Goal: Information Seeking & Learning: Learn about a topic

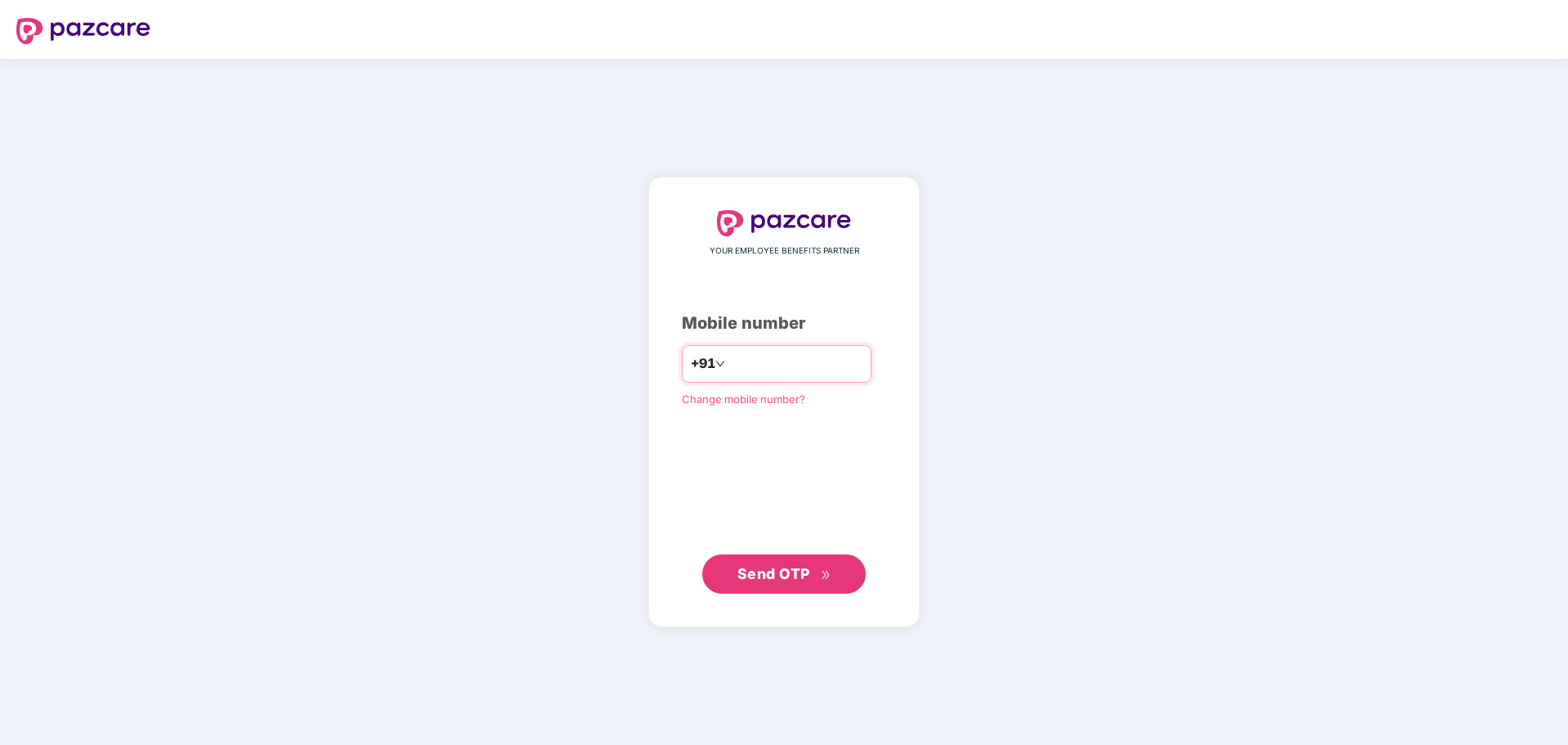
click at [747, 352] on input "number" at bounding box center [795, 364] width 134 height 26
type input "**********"
click at [779, 571] on span "Send OTP" at bounding box center [774, 573] width 73 height 17
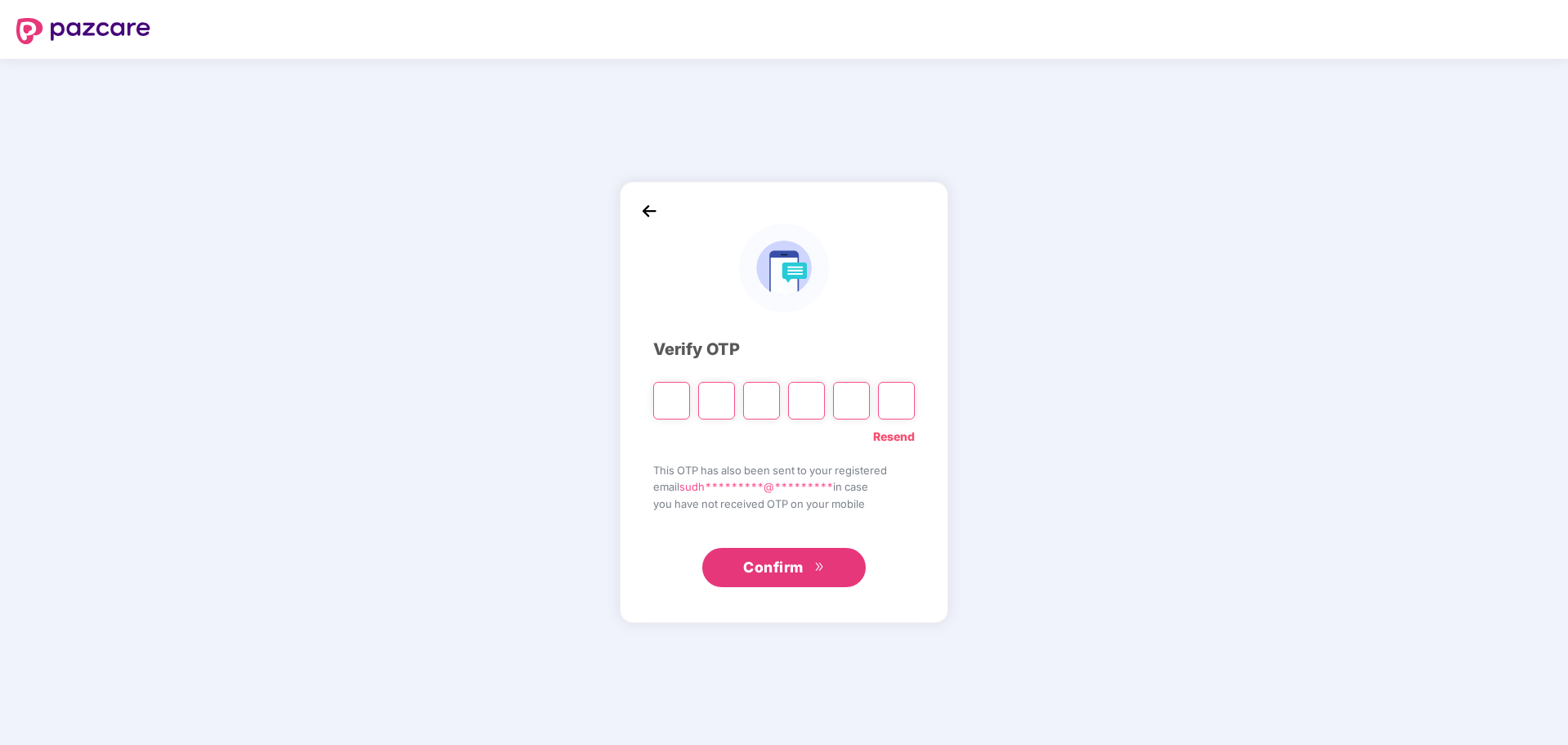
type input "*"
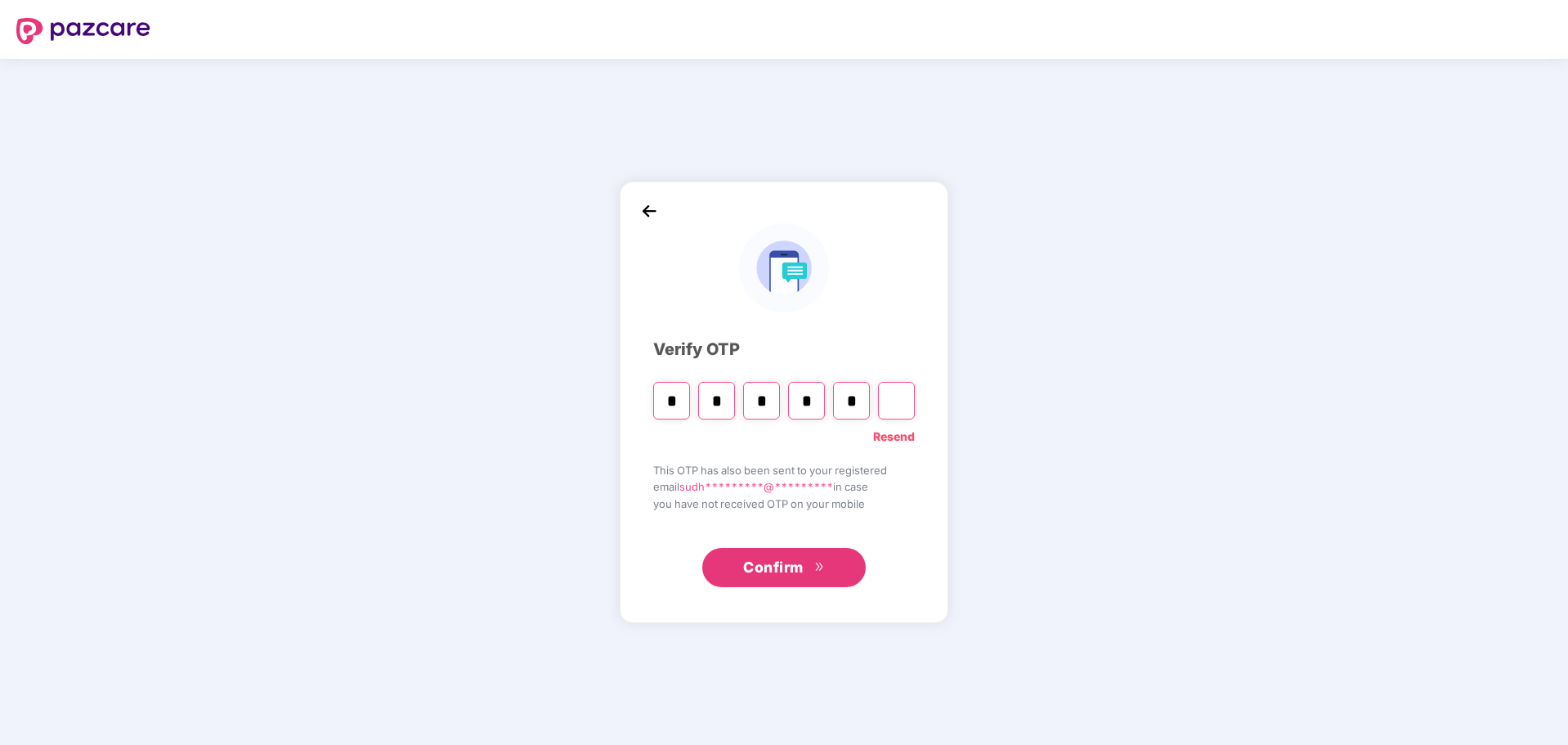
type input "*"
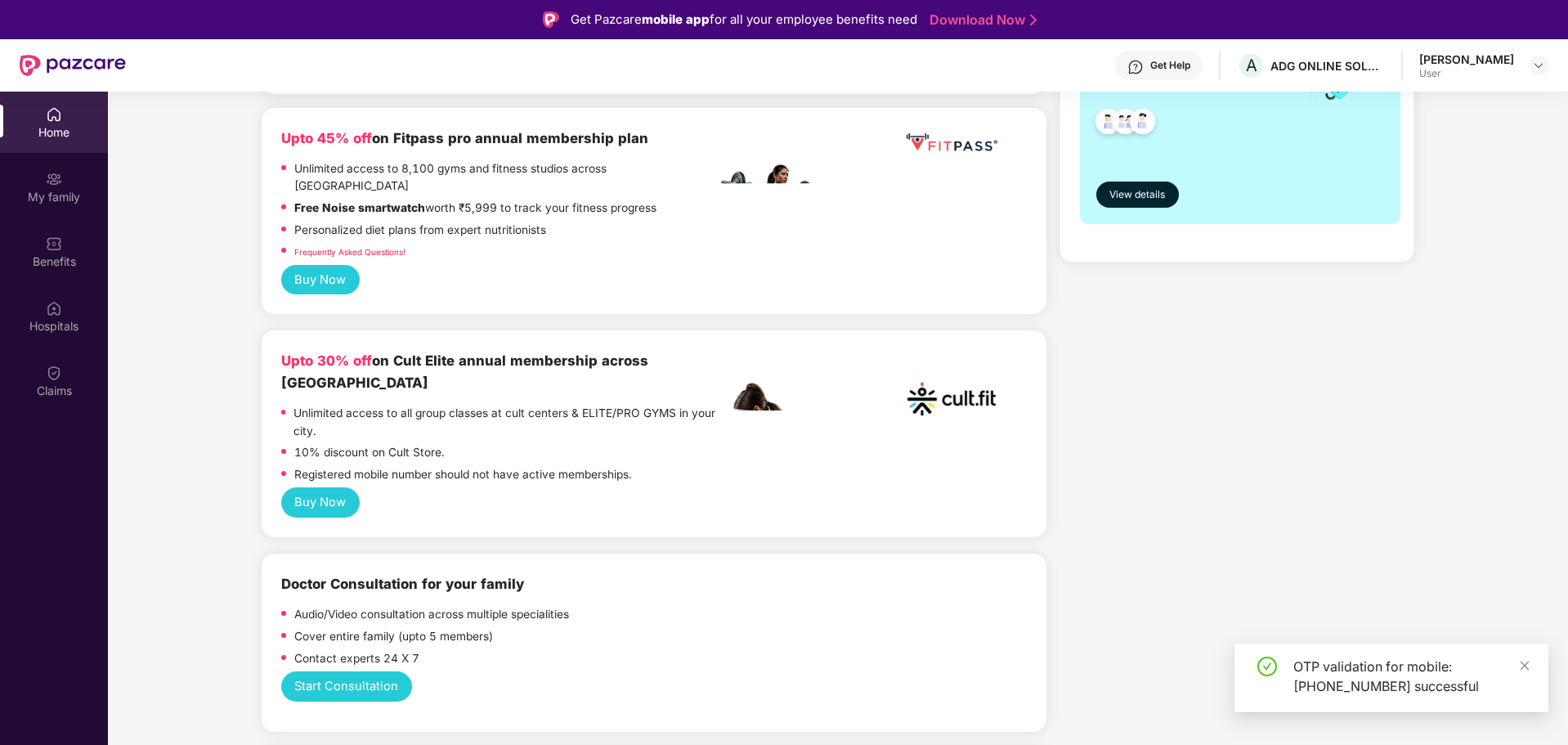
scroll to position [818, 0]
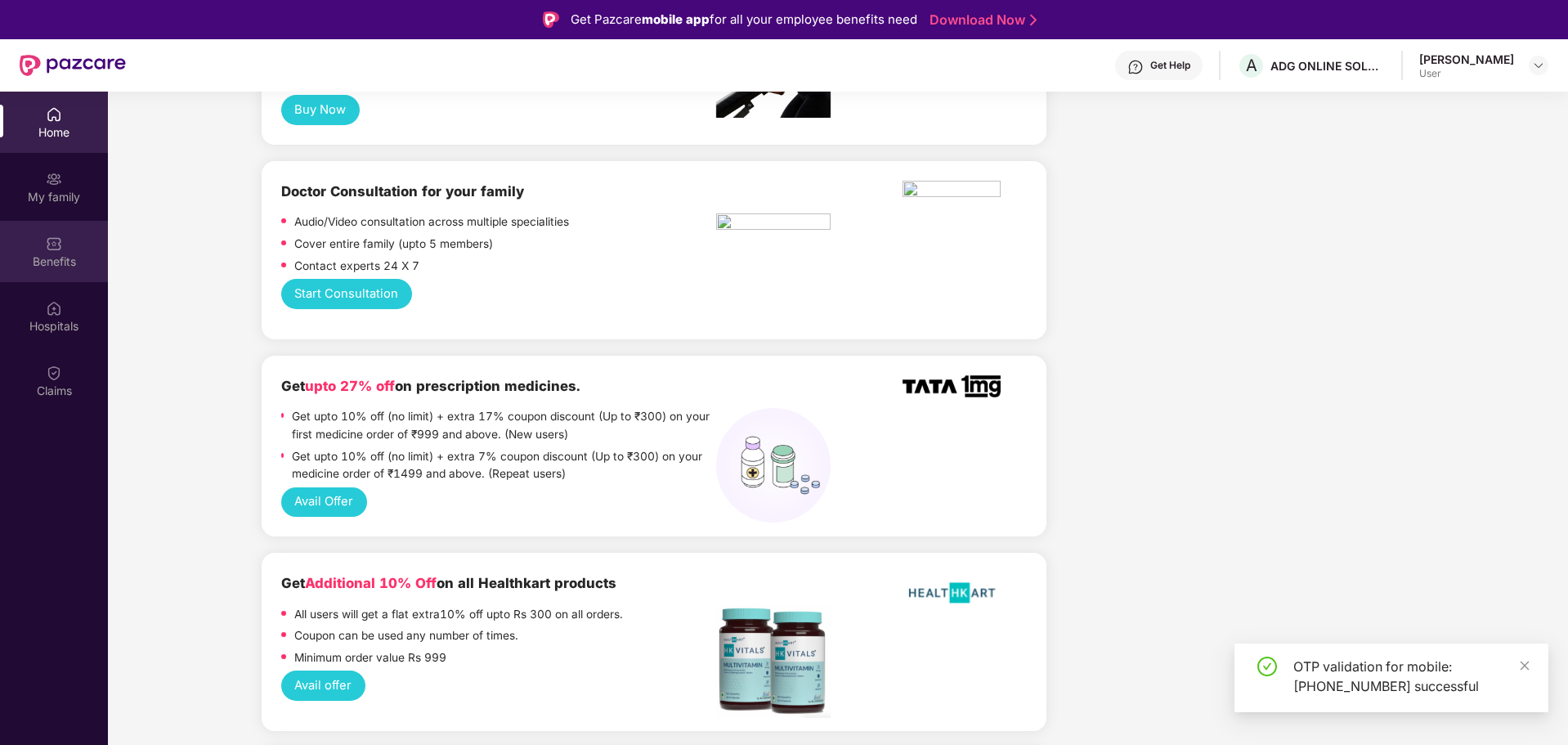
click at [40, 252] on div "Benefits" at bounding box center [54, 252] width 108 height 61
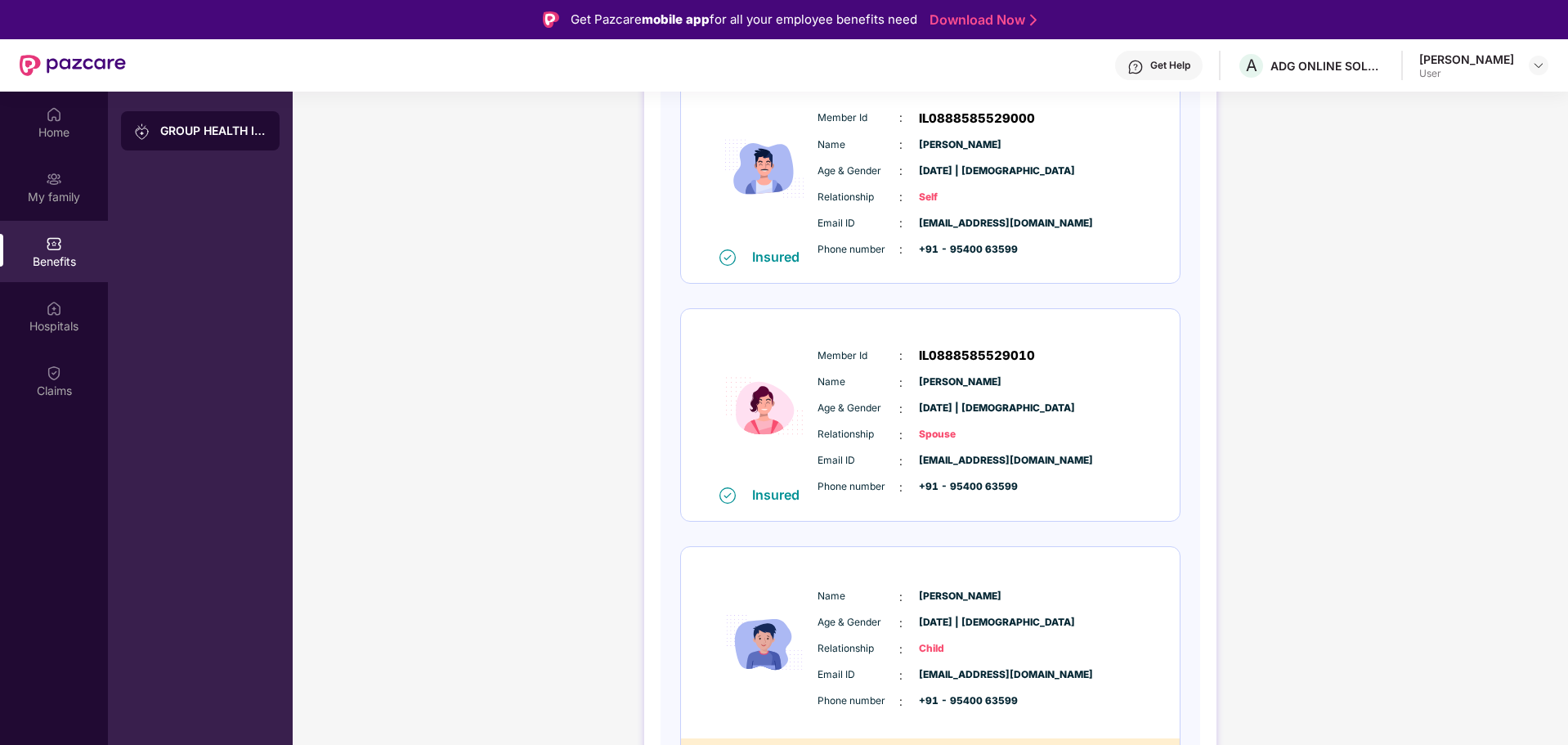
scroll to position [237, 0]
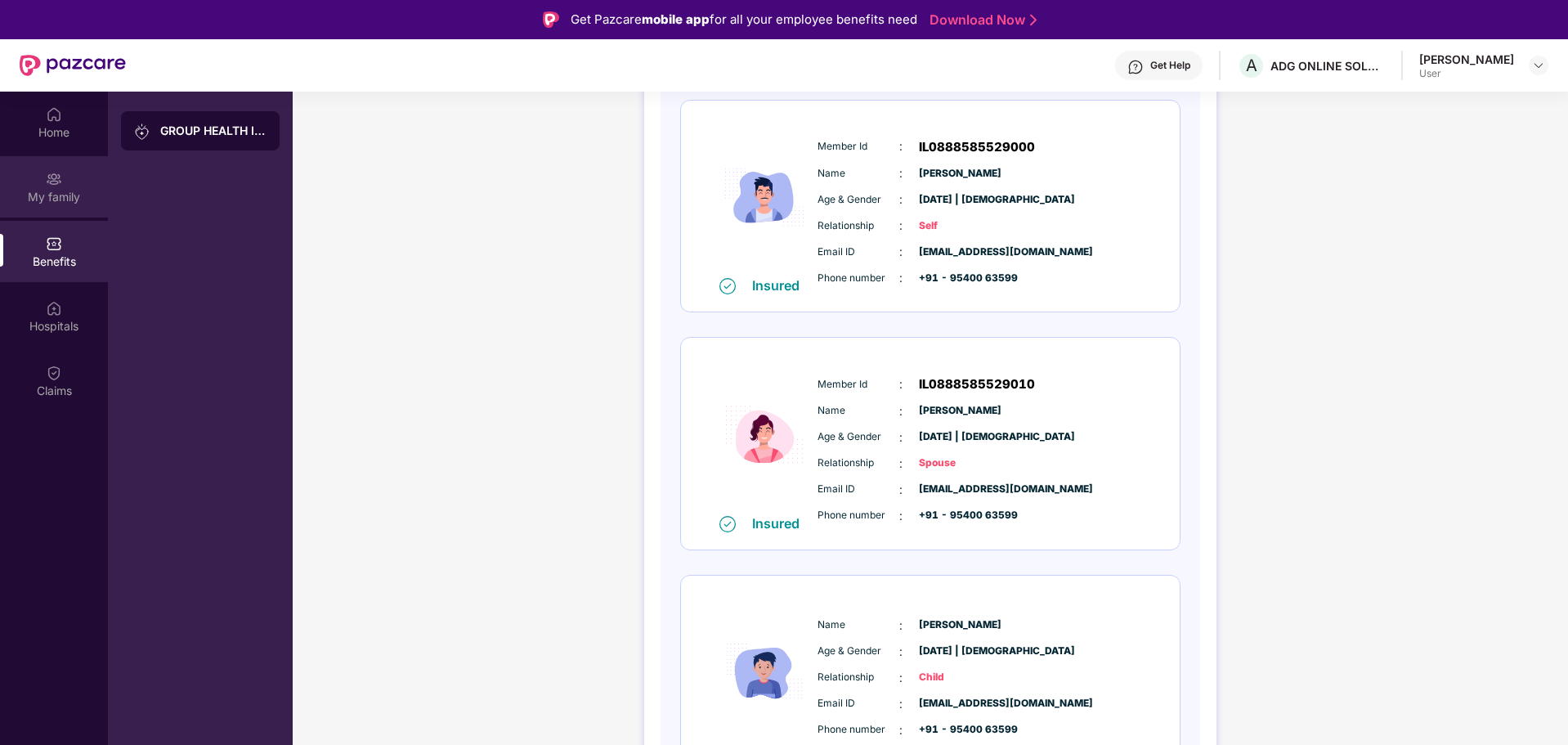
click at [51, 190] on div "My family" at bounding box center [54, 197] width 108 height 17
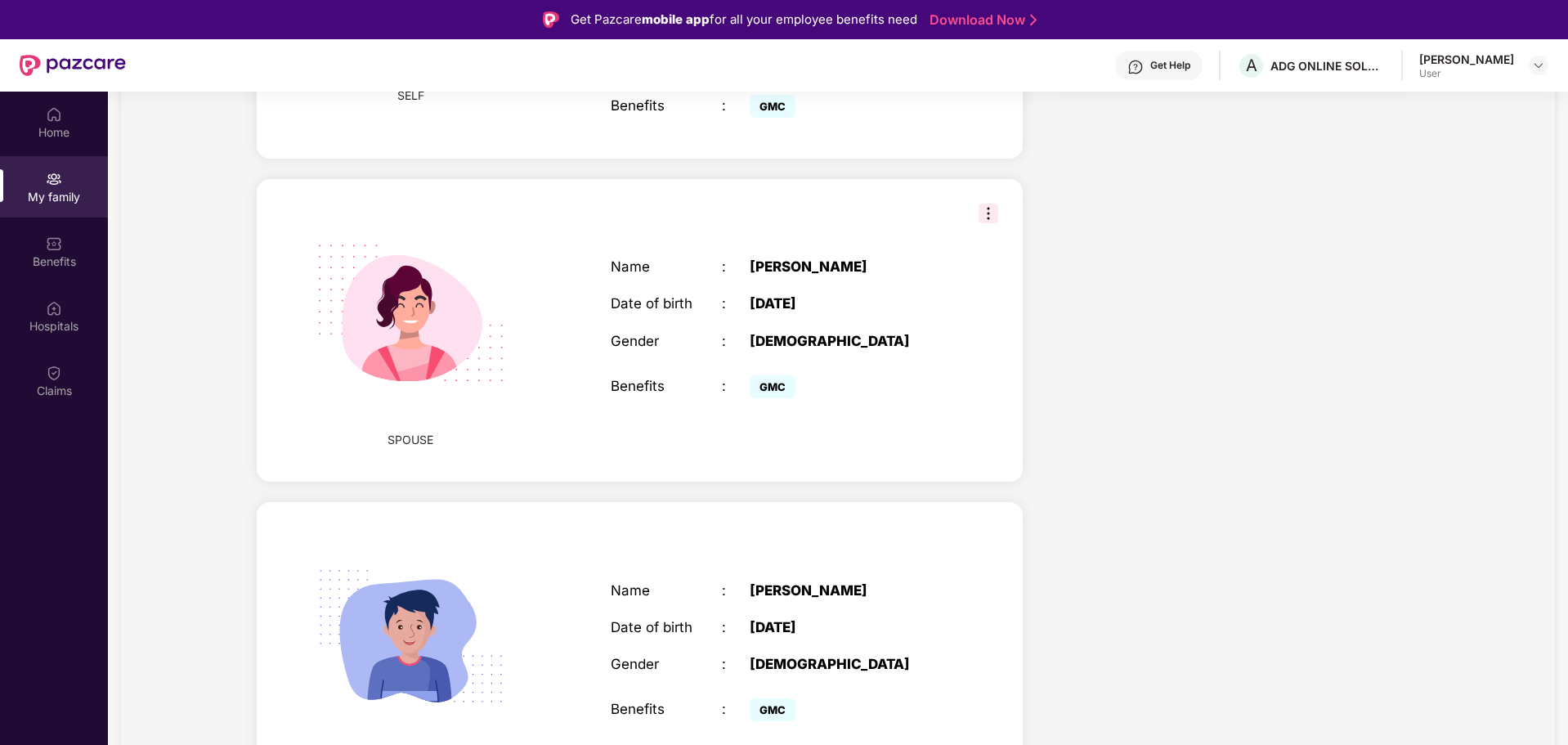
scroll to position [550, 0]
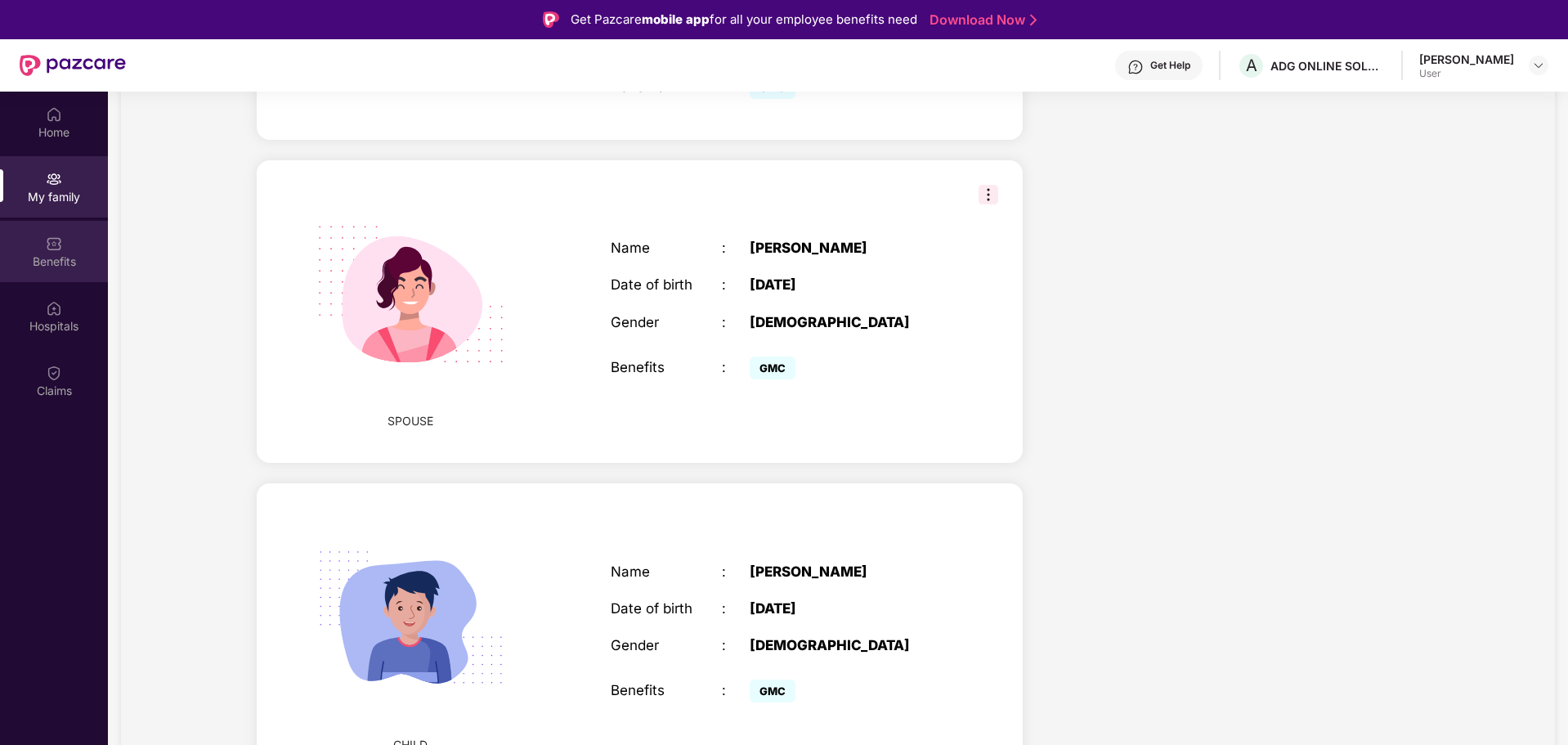
click at [39, 259] on div "Benefits" at bounding box center [54, 261] width 108 height 17
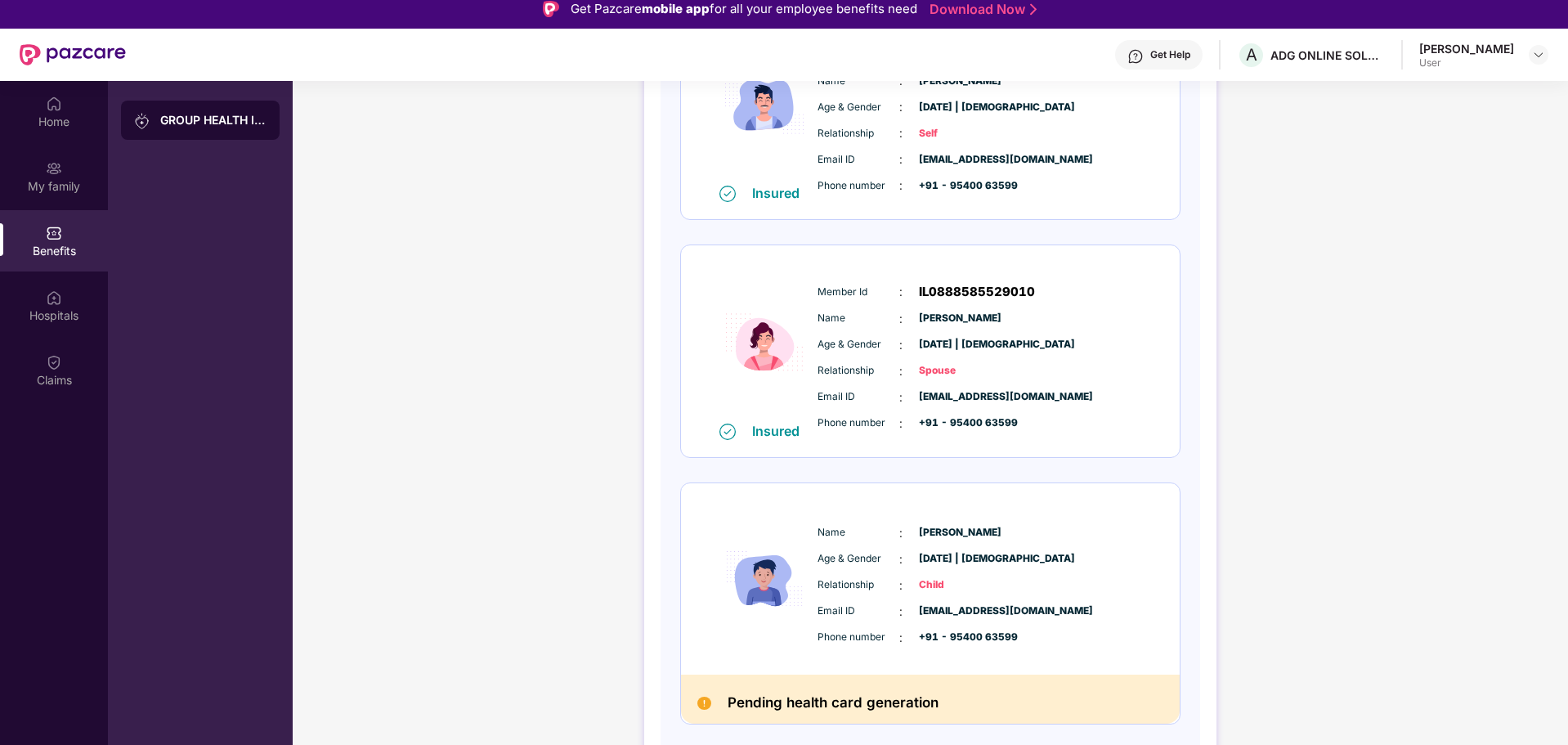
scroll to position [91, 0]
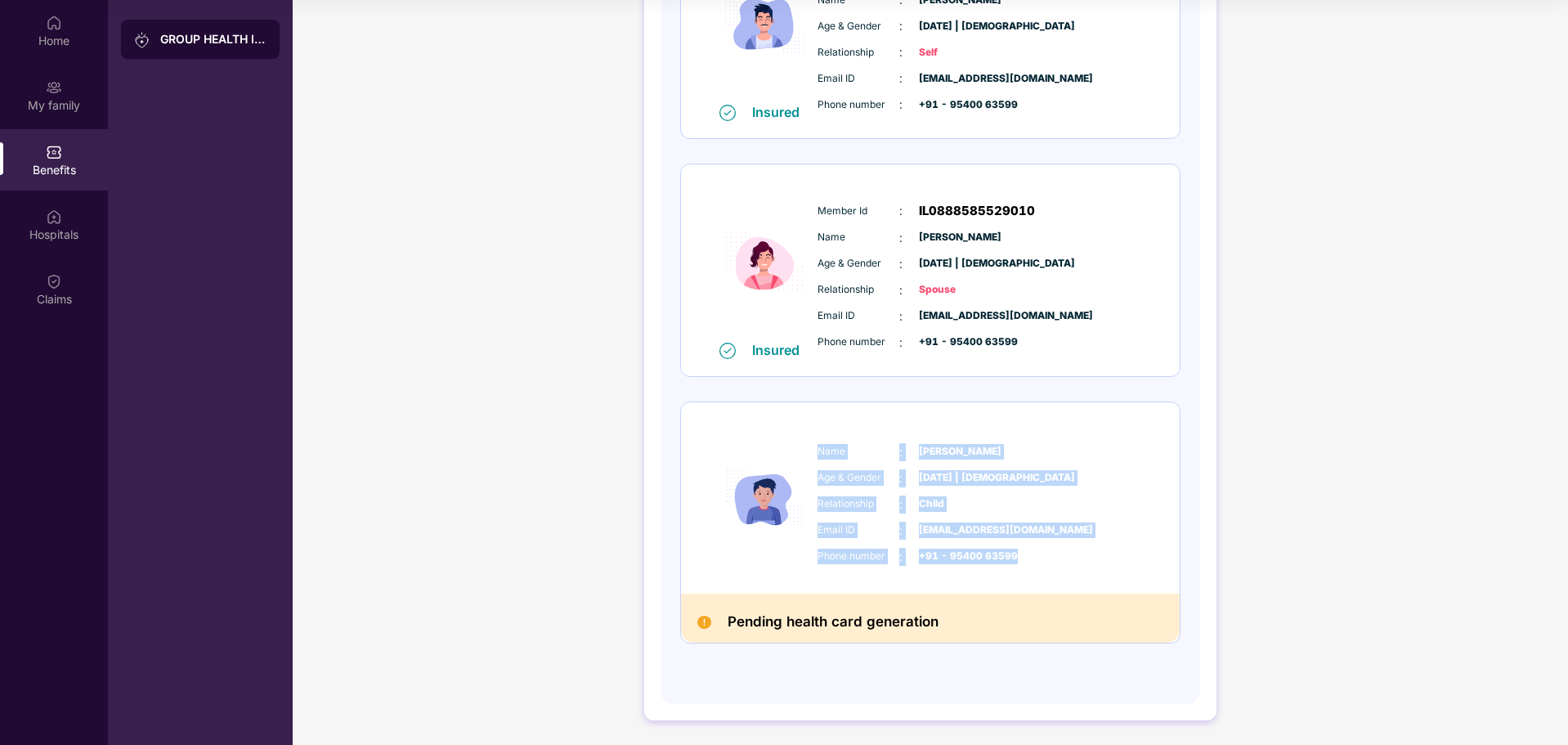
drag, startPoint x: 813, startPoint y: 453, endPoint x: 1042, endPoint y: 554, distance: 250.3
click at [1042, 554] on div "Name : [PERSON_NAME] Age & Gender : [DATE] | [DEMOGRAPHIC_DATA] Relationship : …" at bounding box center [980, 505] width 332 height 139
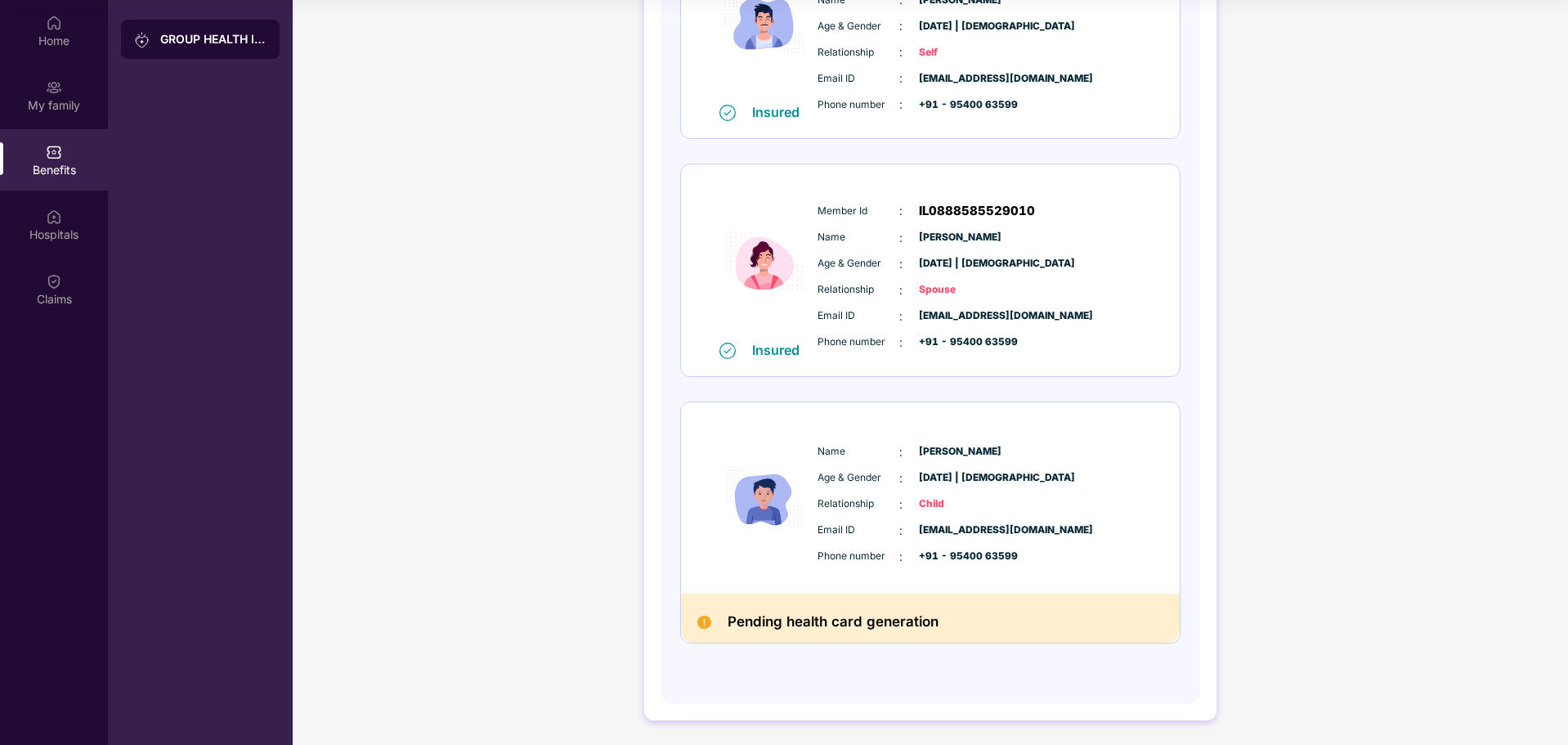
click at [548, 524] on div "GROUP HEALTH INSURANCE DETAILS INCLUSIONS EXCLUSIONS Policy No: 4016/X/O/389985…" at bounding box center [930, 218] width 1276 height 1055
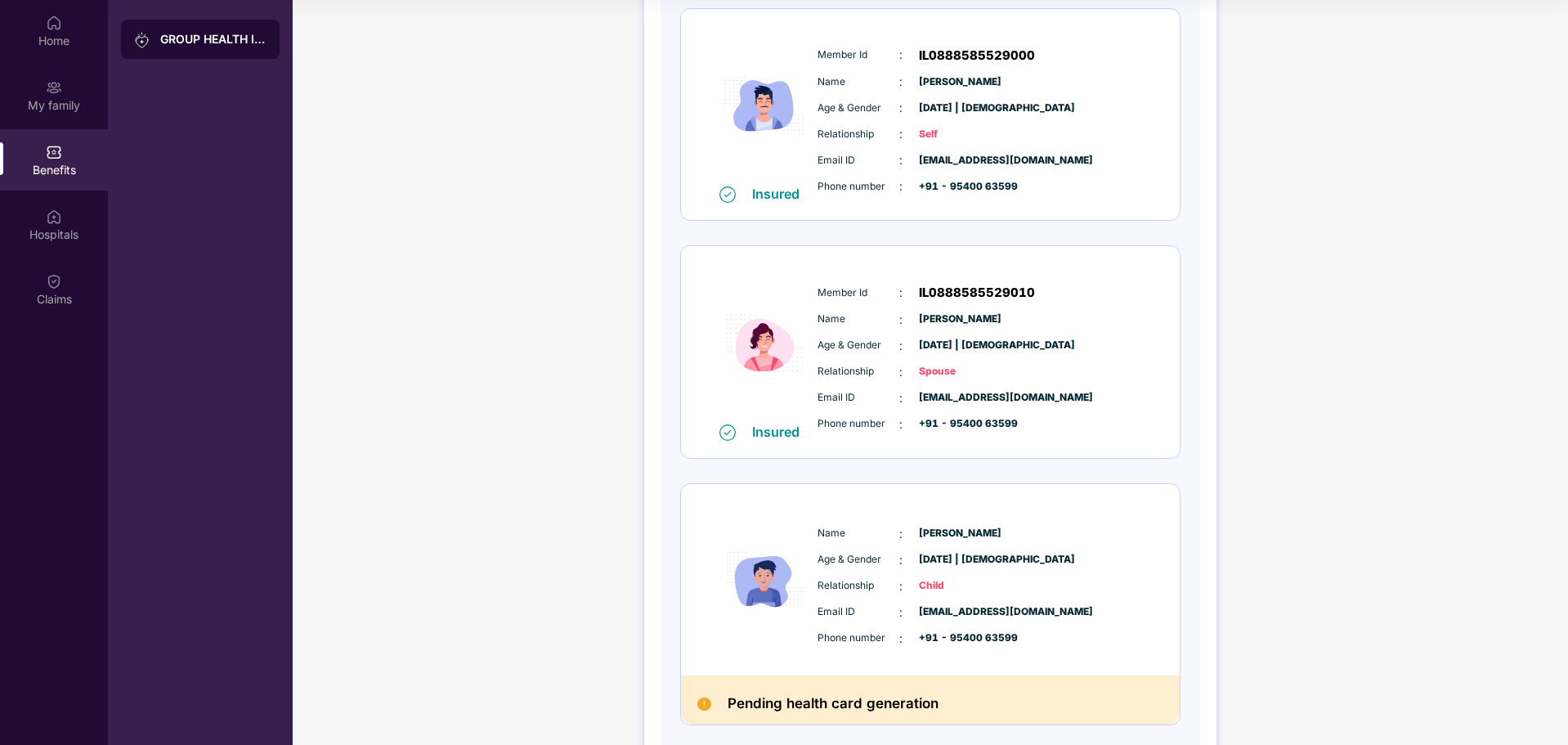
scroll to position [319, 0]
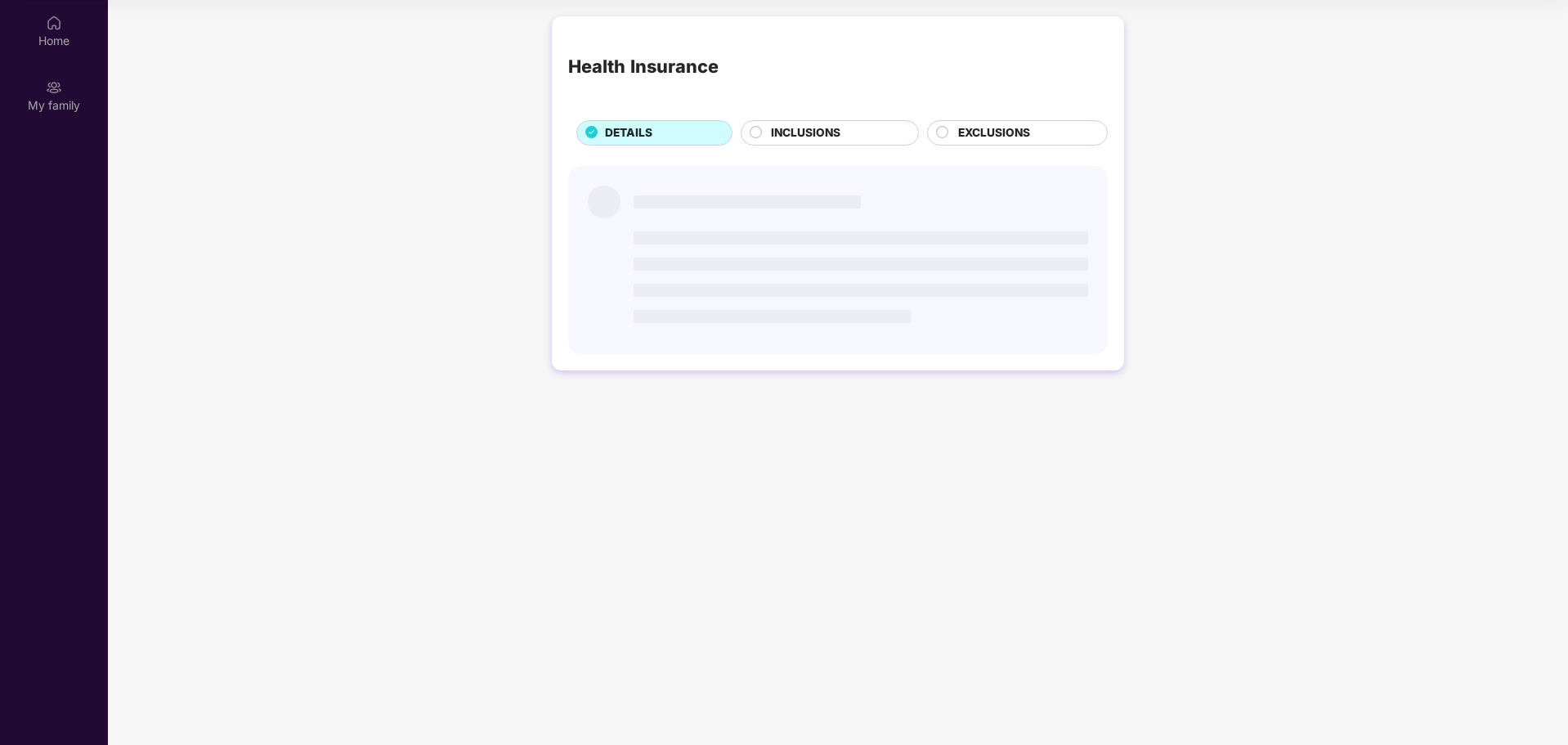
scroll to position [91, 0]
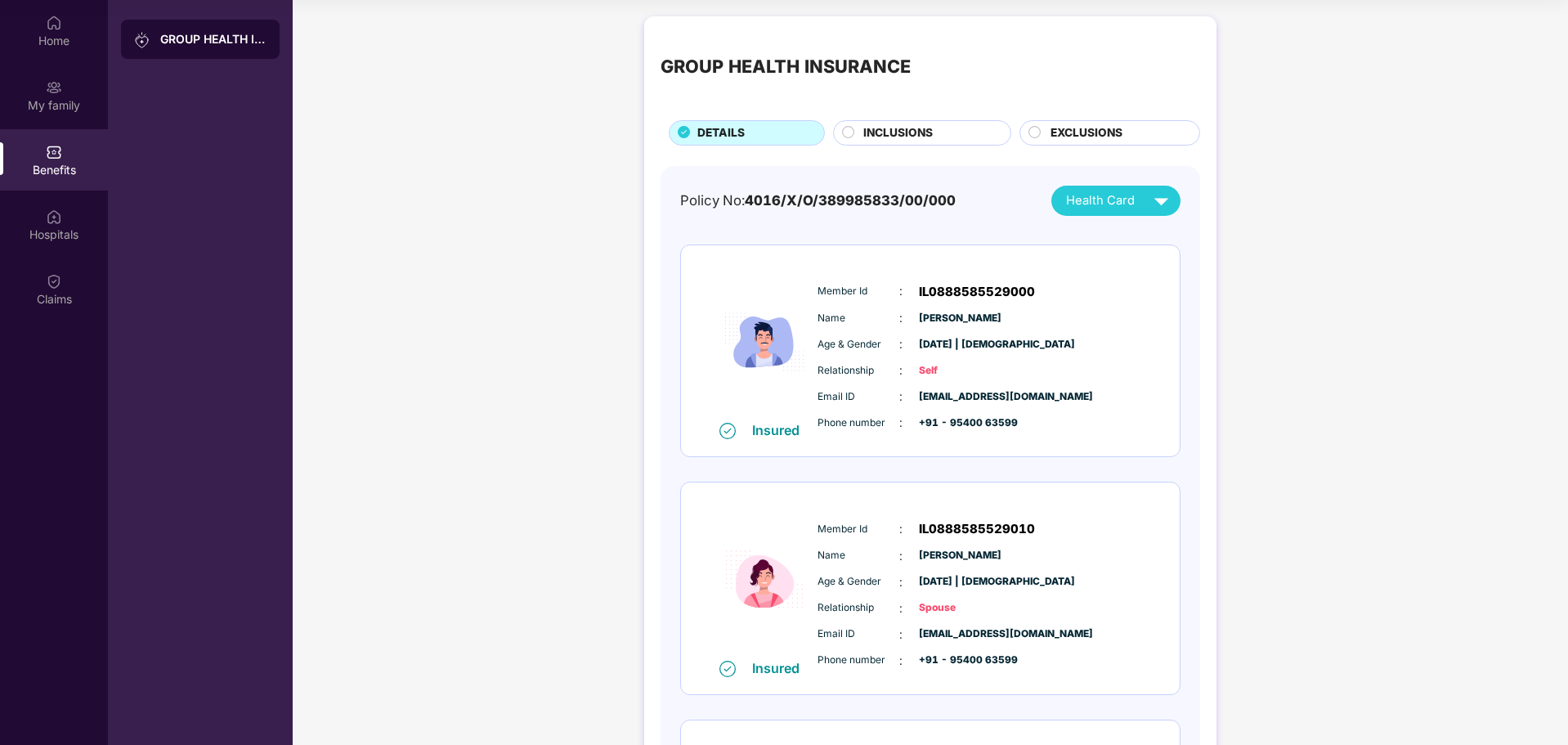
click at [912, 109] on div "GROUP HEALTH INSURANCE DETAILS INCLUSIONS EXCLUSIONS" at bounding box center [930, 90] width 539 height 113
click at [899, 131] on span "INCLUSIONS" at bounding box center [898, 133] width 70 height 18
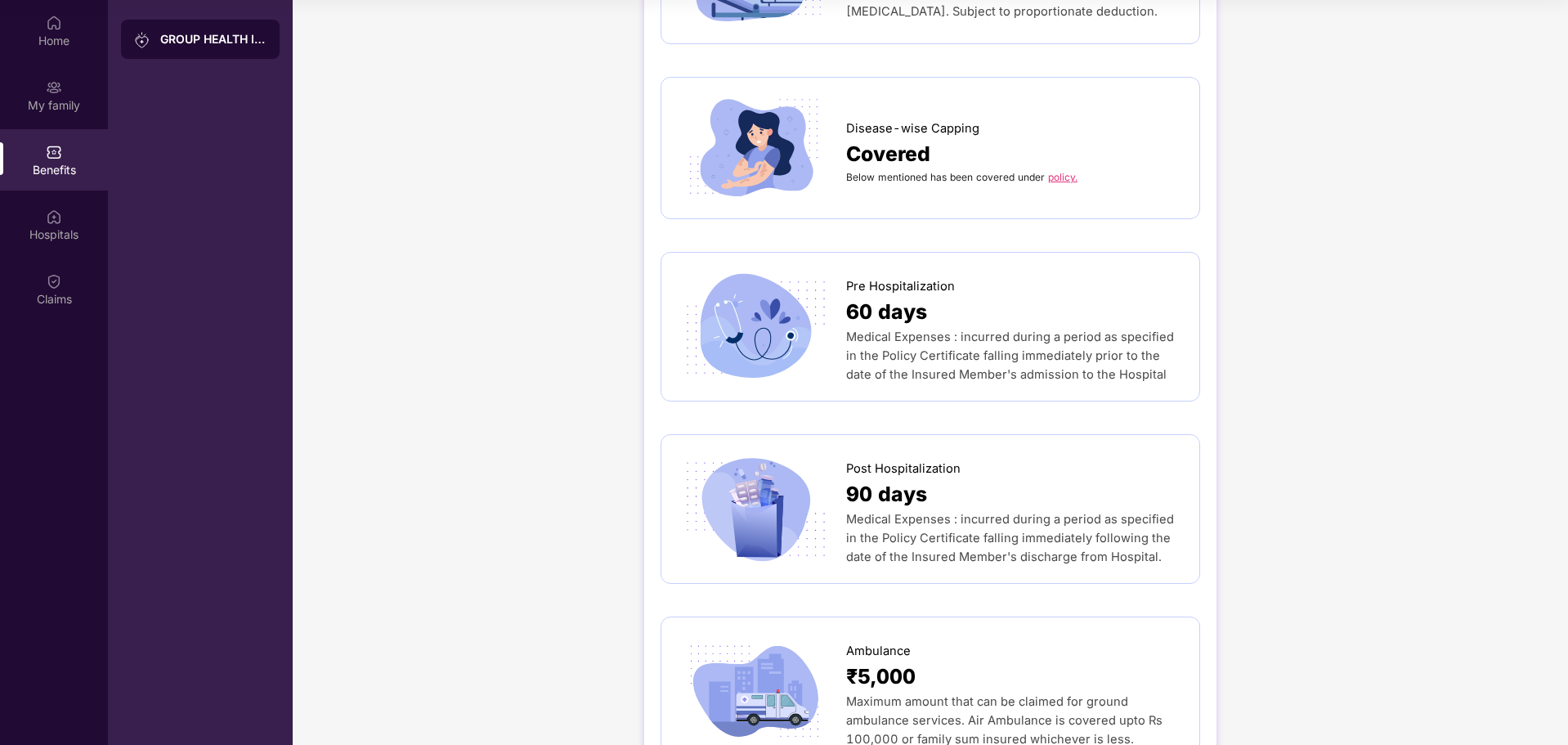
scroll to position [654, 0]
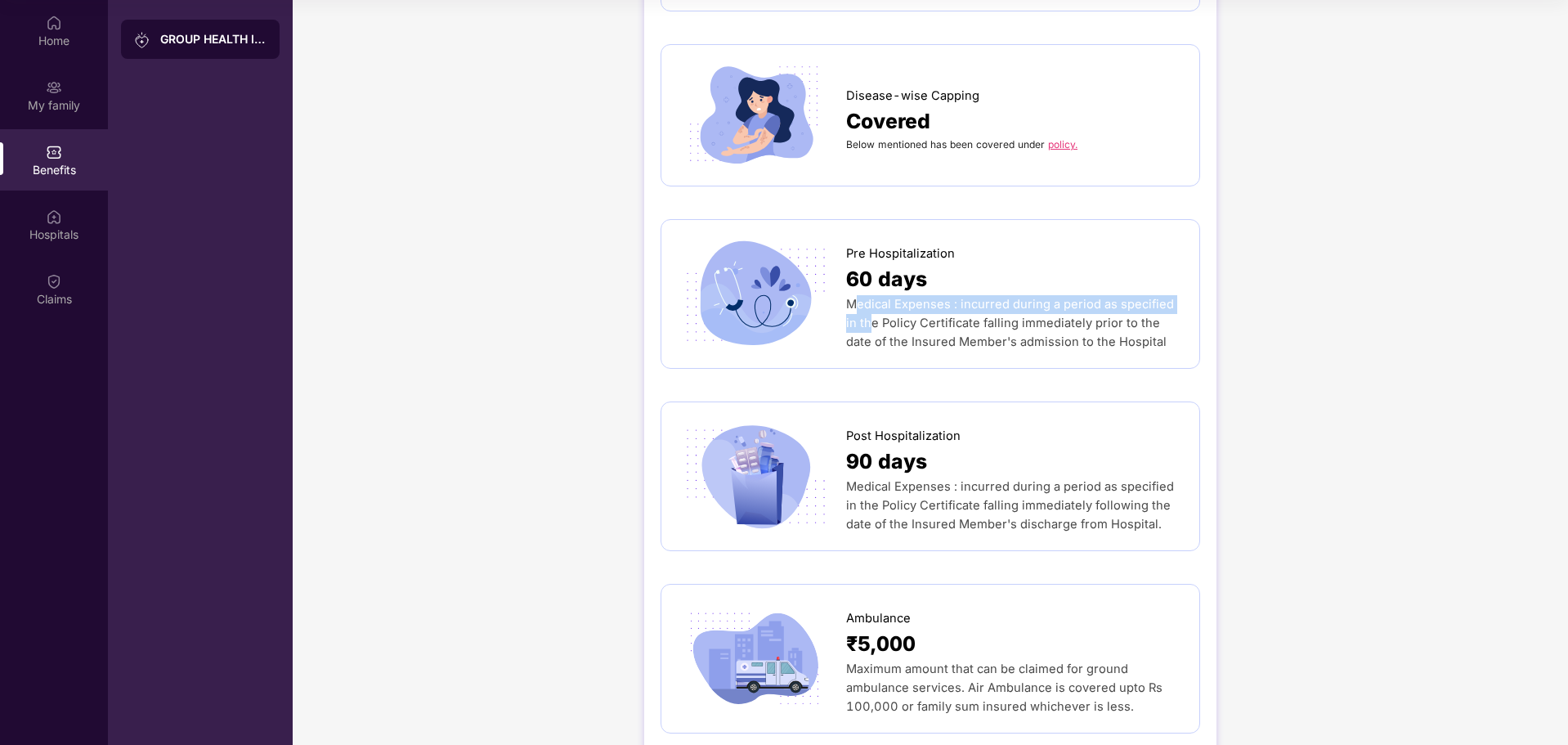
drag, startPoint x: 851, startPoint y: 306, endPoint x: 859, endPoint y: 321, distance: 17.0
click at [859, 321] on span "Medical Expenses : incurred during a period as specified in the Policy Certific…" at bounding box center [1010, 323] width 328 height 52
click at [831, 368] on div "Pre Hospitalization 60 days Medical Expenses : incurred during a period as spec…" at bounding box center [930, 294] width 539 height 150
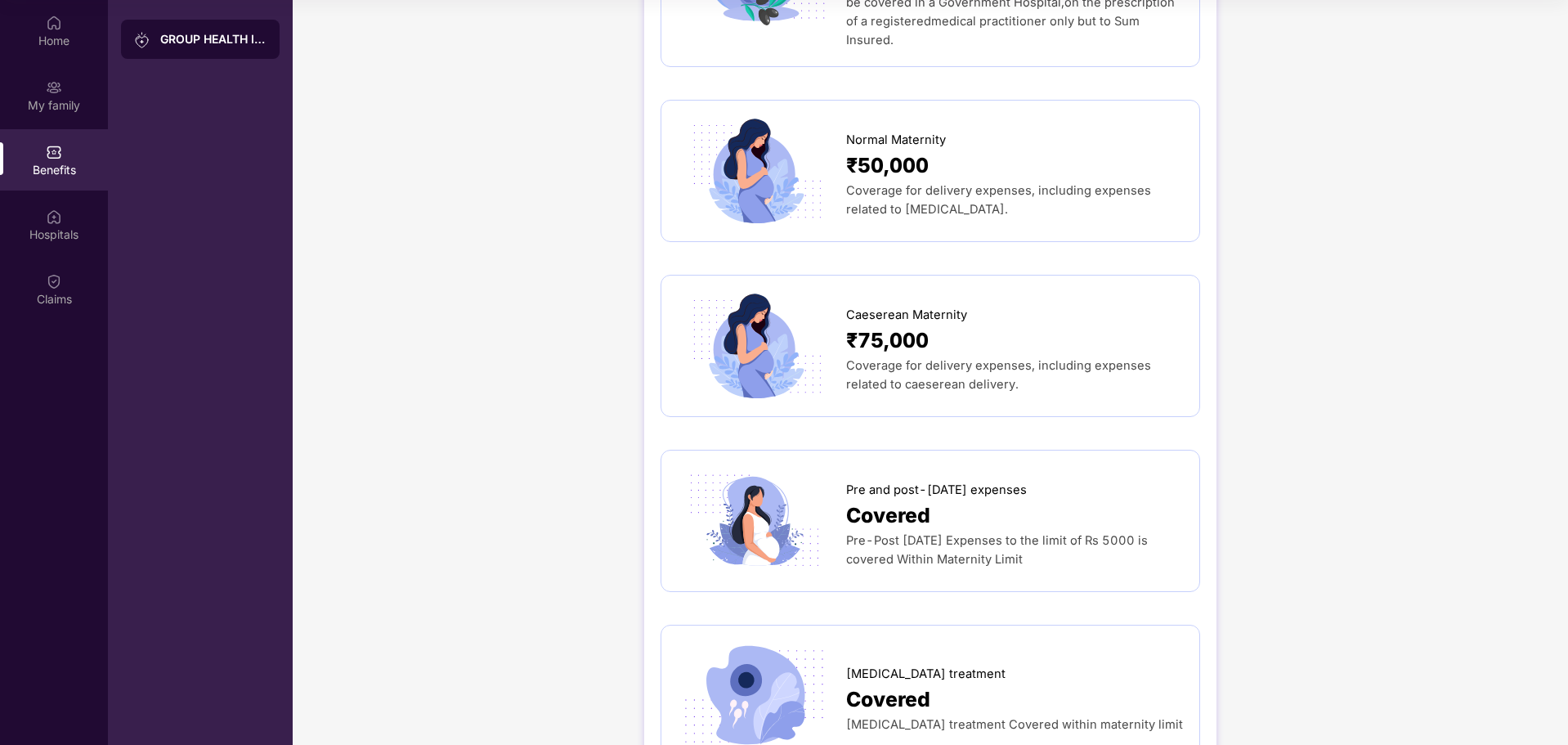
scroll to position [1800, 0]
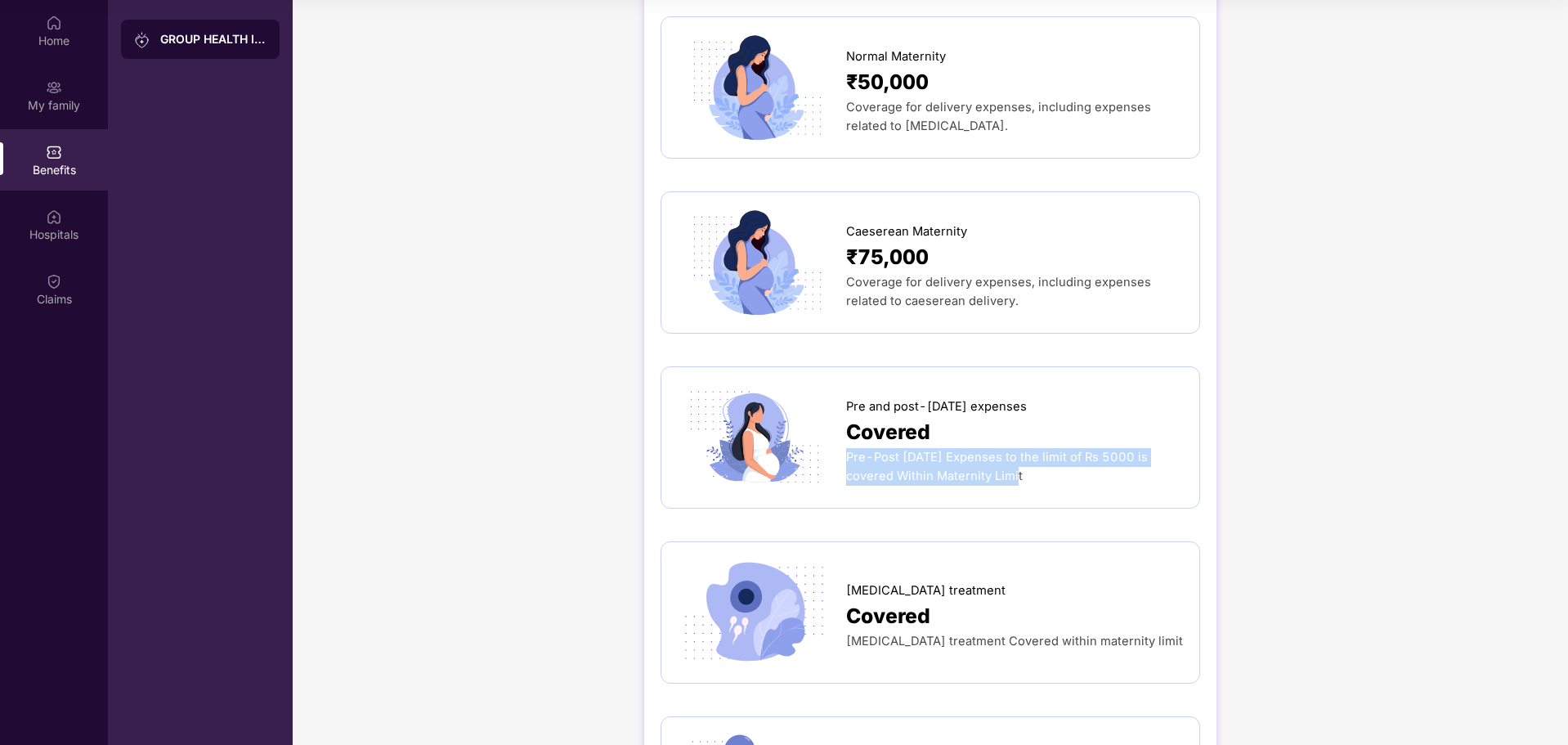
drag, startPoint x: 848, startPoint y: 440, endPoint x: 986, endPoint y: 455, distance: 138.8
click at [986, 455] on div "Pre-Post [DATE] Expenses to the limit of Rs 5000 is covered Within Maternity Li…" at bounding box center [1015, 466] width 337 height 37
copy span "Pre-Post [DATE] Expenses to the limit of Rs 5000 is covered Within Maternity Li…"
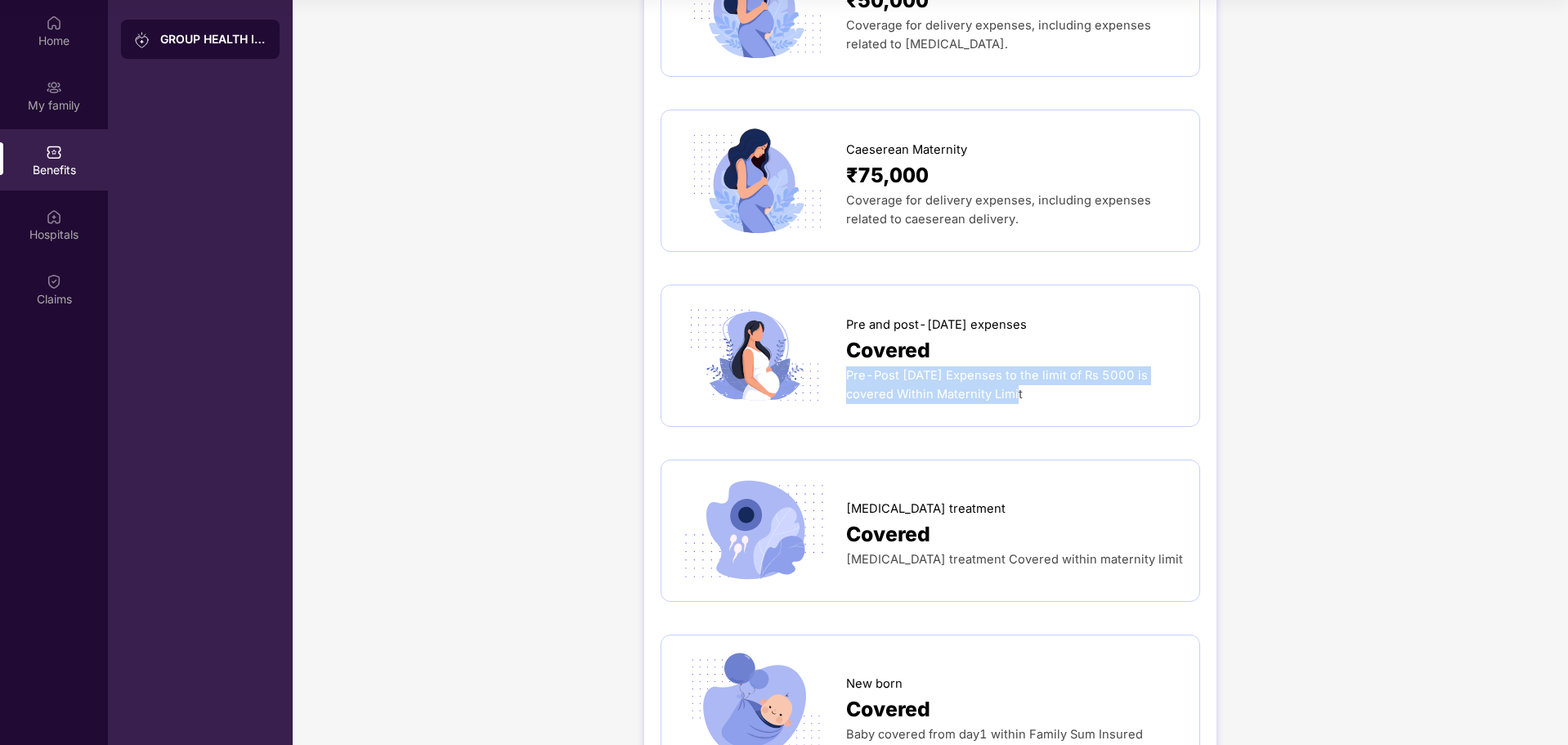
copy span "Pre-Post [DATE] Expenses to the limit of Rs 5000 is covered Within Maternity Li…"
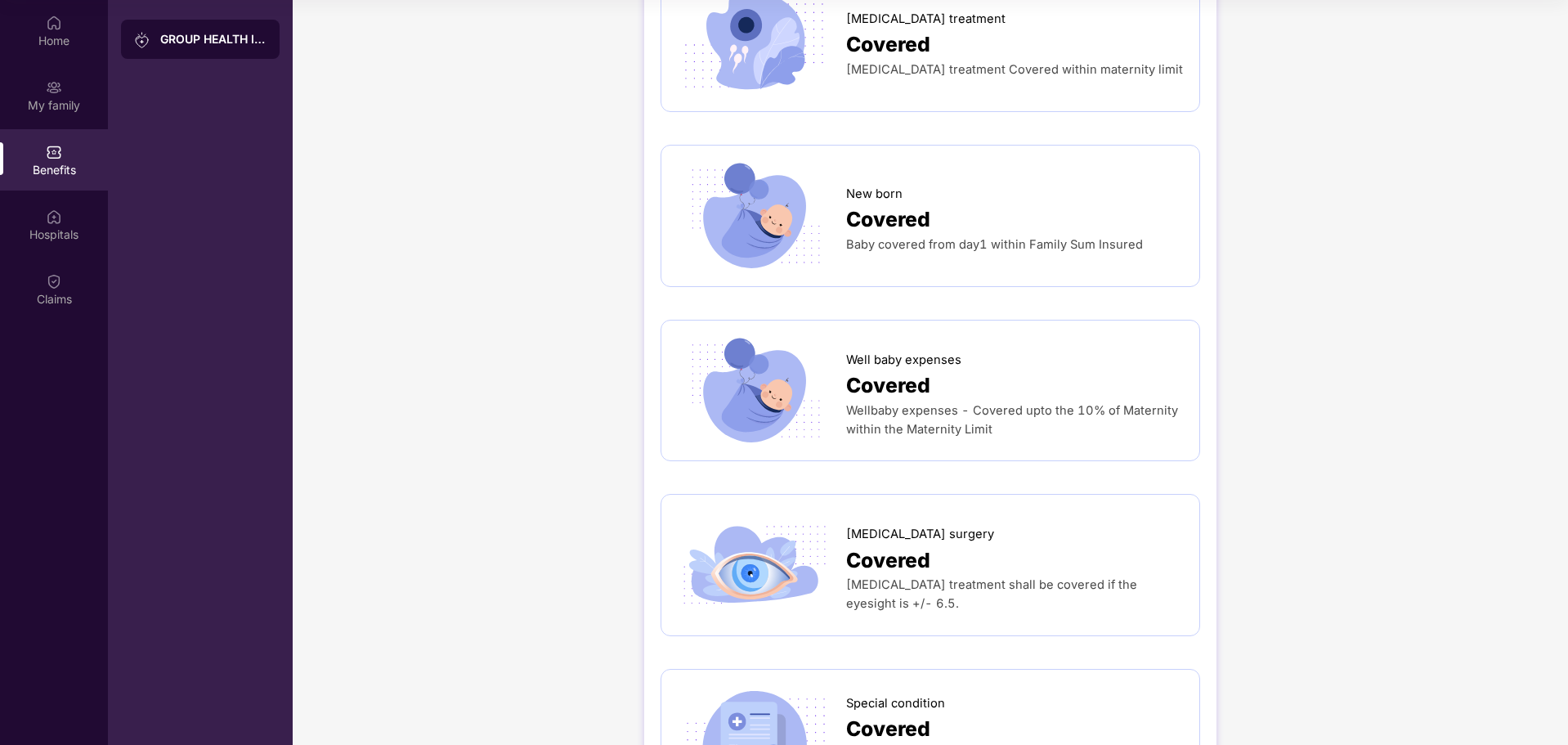
scroll to position [2372, 0]
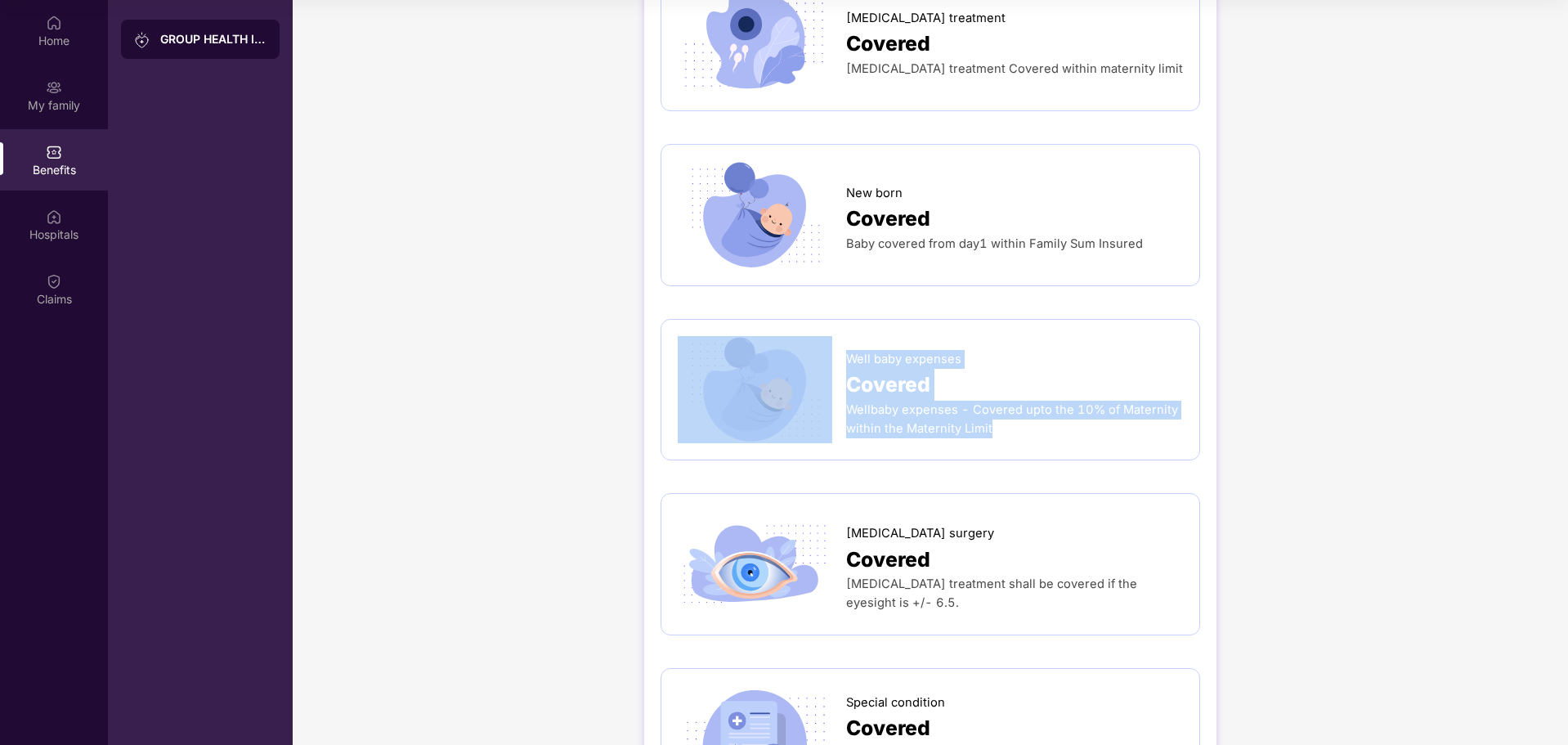
drag, startPoint x: 998, startPoint y: 406, endPoint x: 845, endPoint y: 356, distance: 161.0
click at [845, 356] on div "Well baby expenses Covered Wellbaby expenses - Covered upto the 10% of Maternit…" at bounding box center [930, 390] width 506 height 108
copy div "Well baby expenses Covered Wellbaby expenses - Covered upto the 10% of Maternit…"
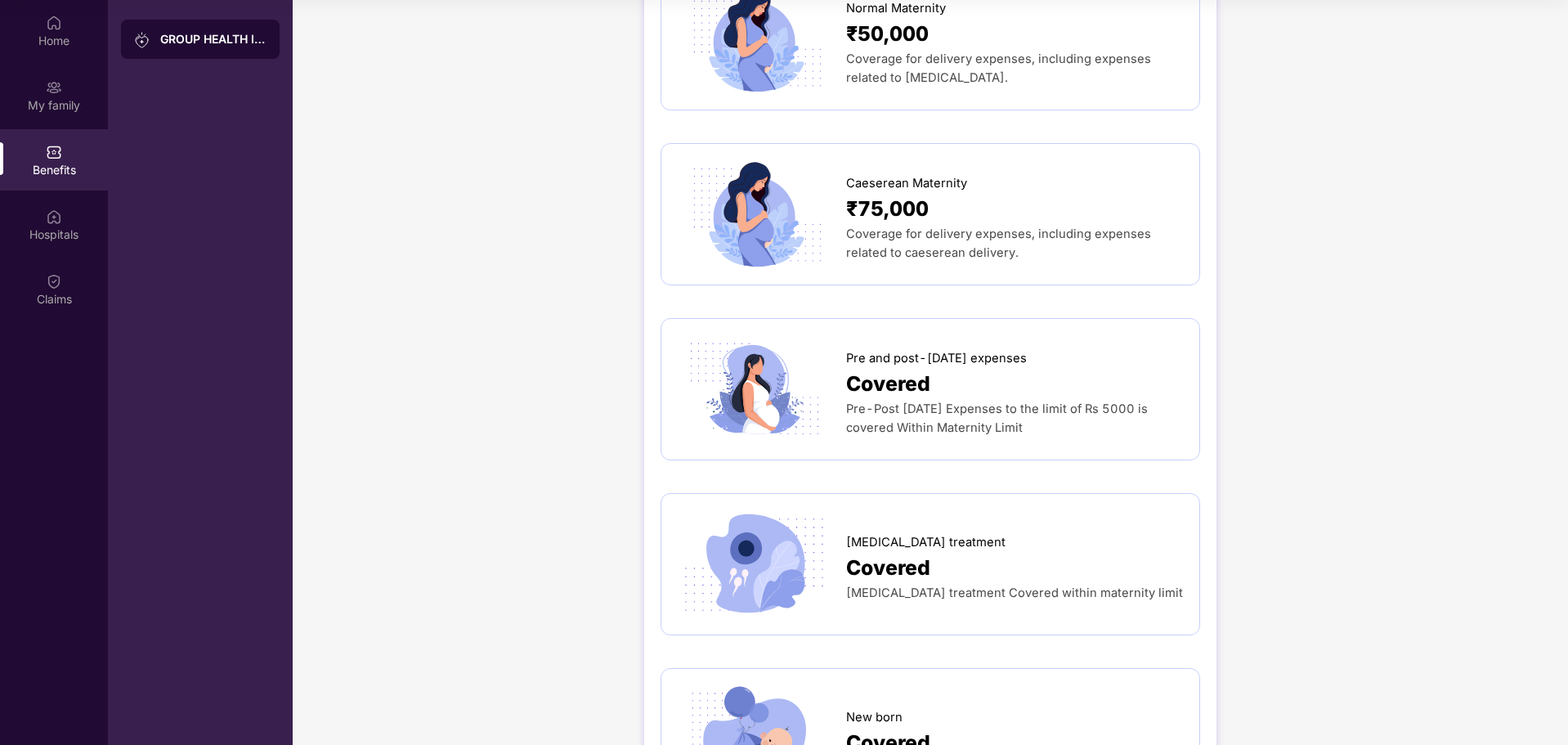
scroll to position [1800, 0]
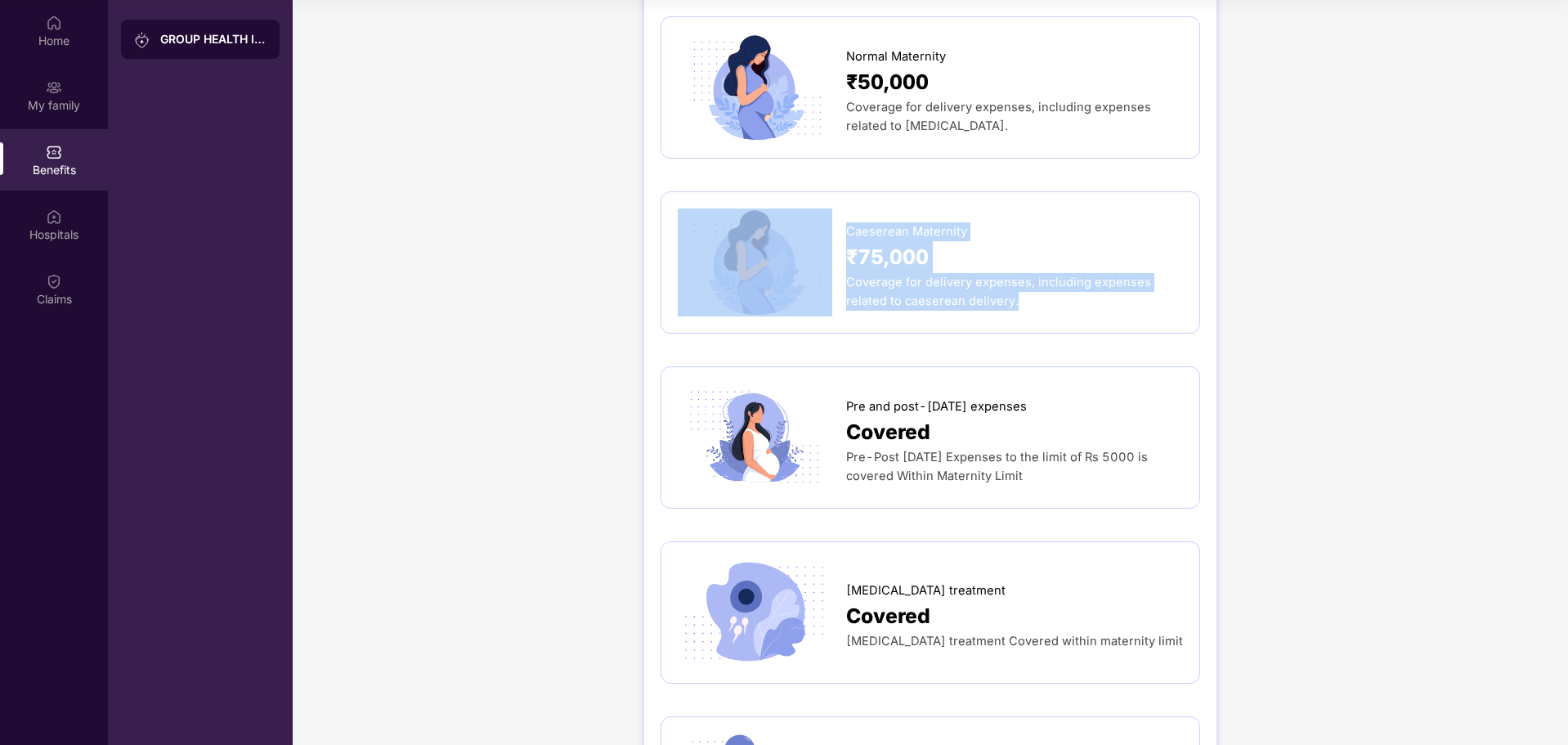
drag, startPoint x: 1019, startPoint y: 287, endPoint x: 827, endPoint y: 239, distance: 197.9
click at [827, 239] on div "Caeserean Maternity ₹75,000 Coverage for delivery expenses, including expenses …" at bounding box center [930, 263] width 506 height 108
copy div "Caeserean Maternity ₹75,000 Coverage for delivery expenses, including expenses …"
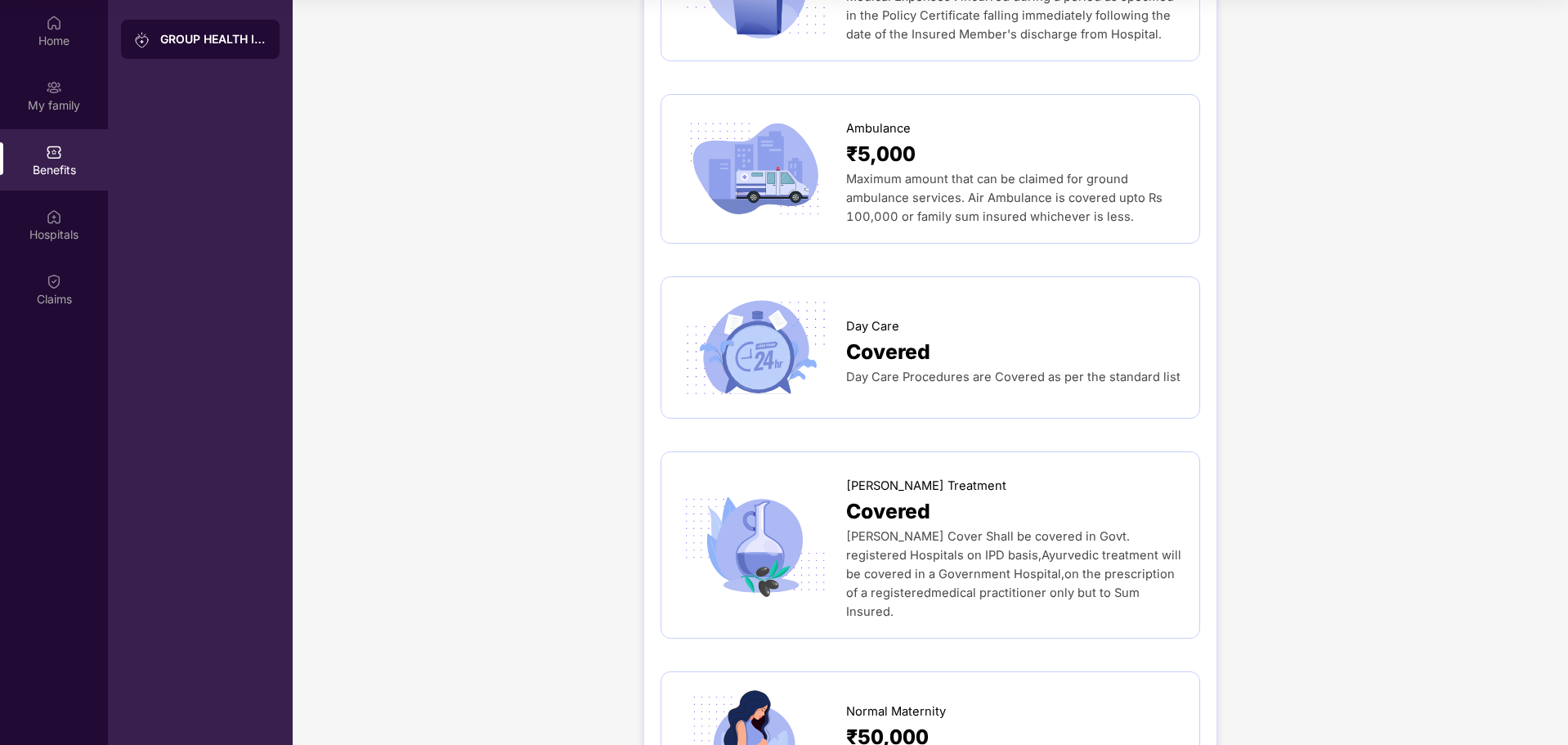
scroll to position [1118, 0]
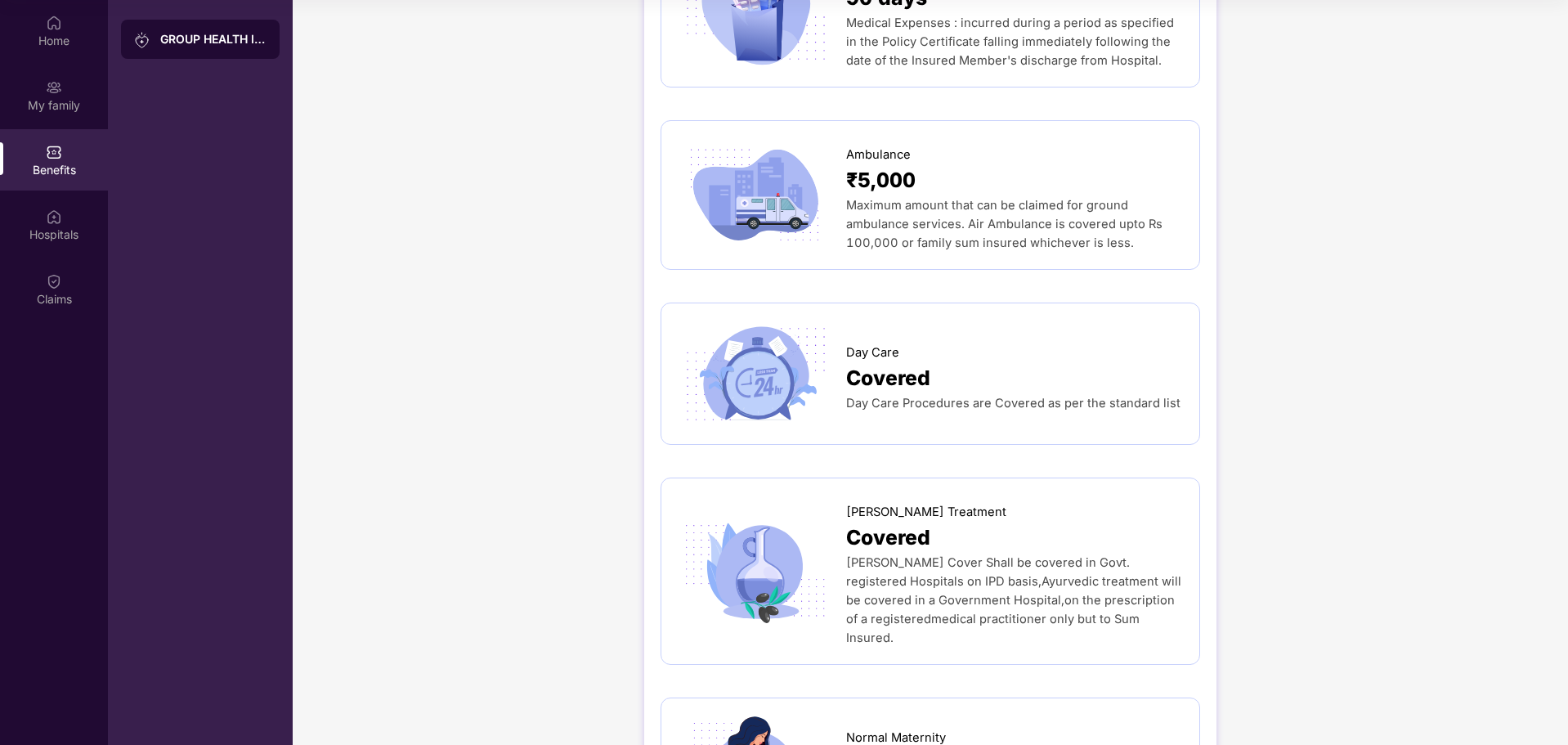
click at [868, 393] on span "Covered" at bounding box center [888, 378] width 84 height 32
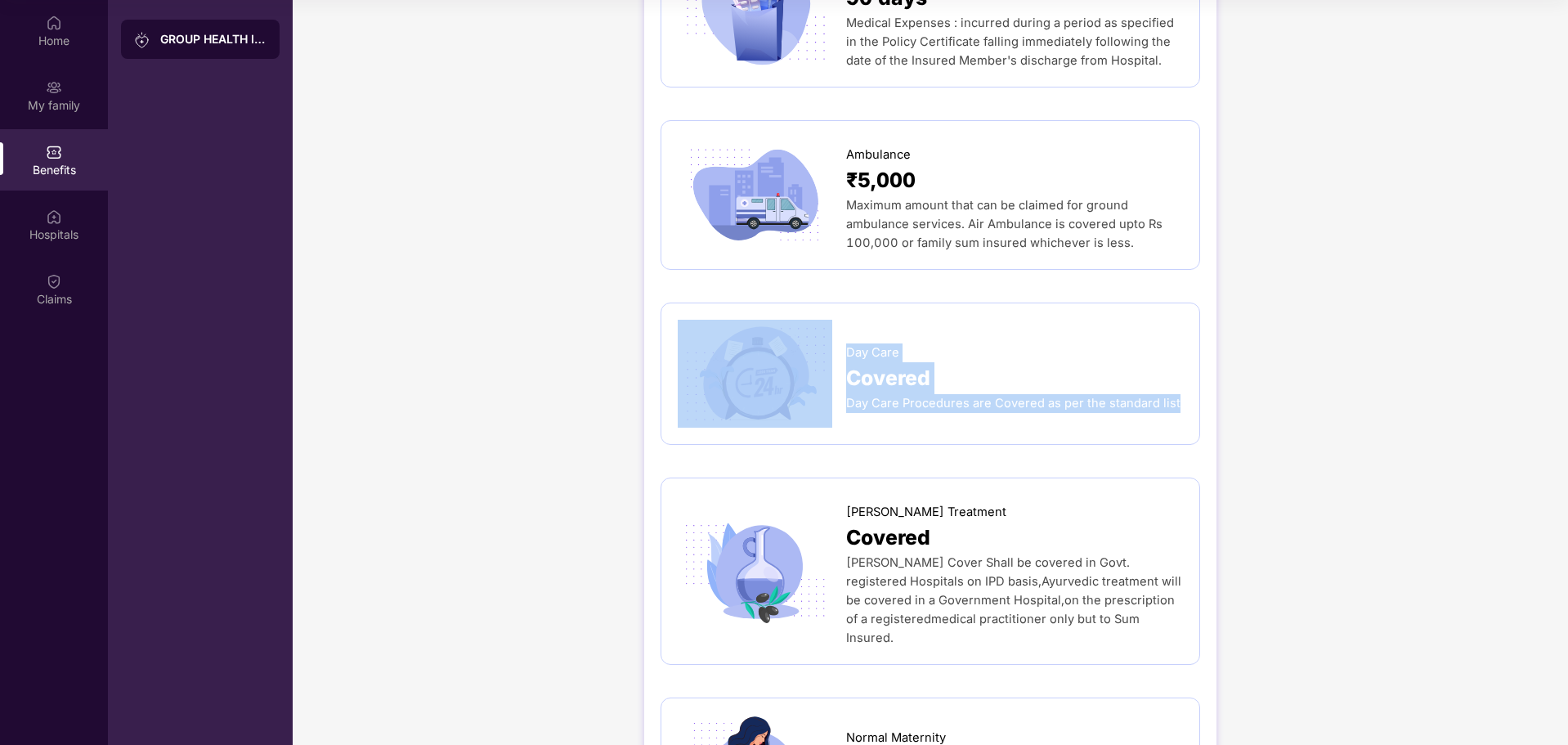
drag, startPoint x: 843, startPoint y: 357, endPoint x: 1175, endPoint y: 397, distance: 334.4
click at [1175, 397] on div "Day Care Covered Day Care Procedures are Covered as per the standard list" at bounding box center [930, 373] width 506 height 108
copy div "Day Care Covered Day Care Procedures are Covered as per the standard list"
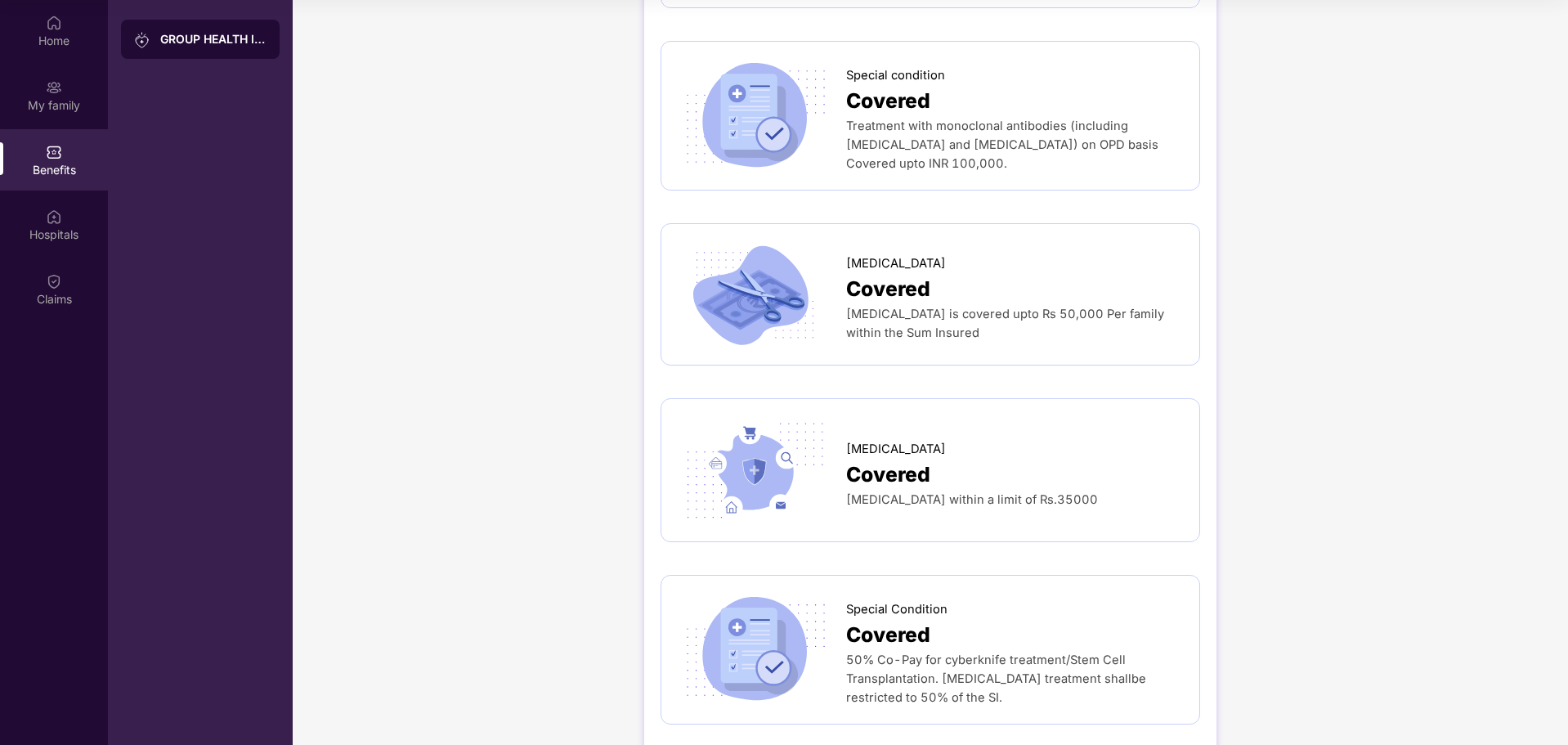
scroll to position [3572, 0]
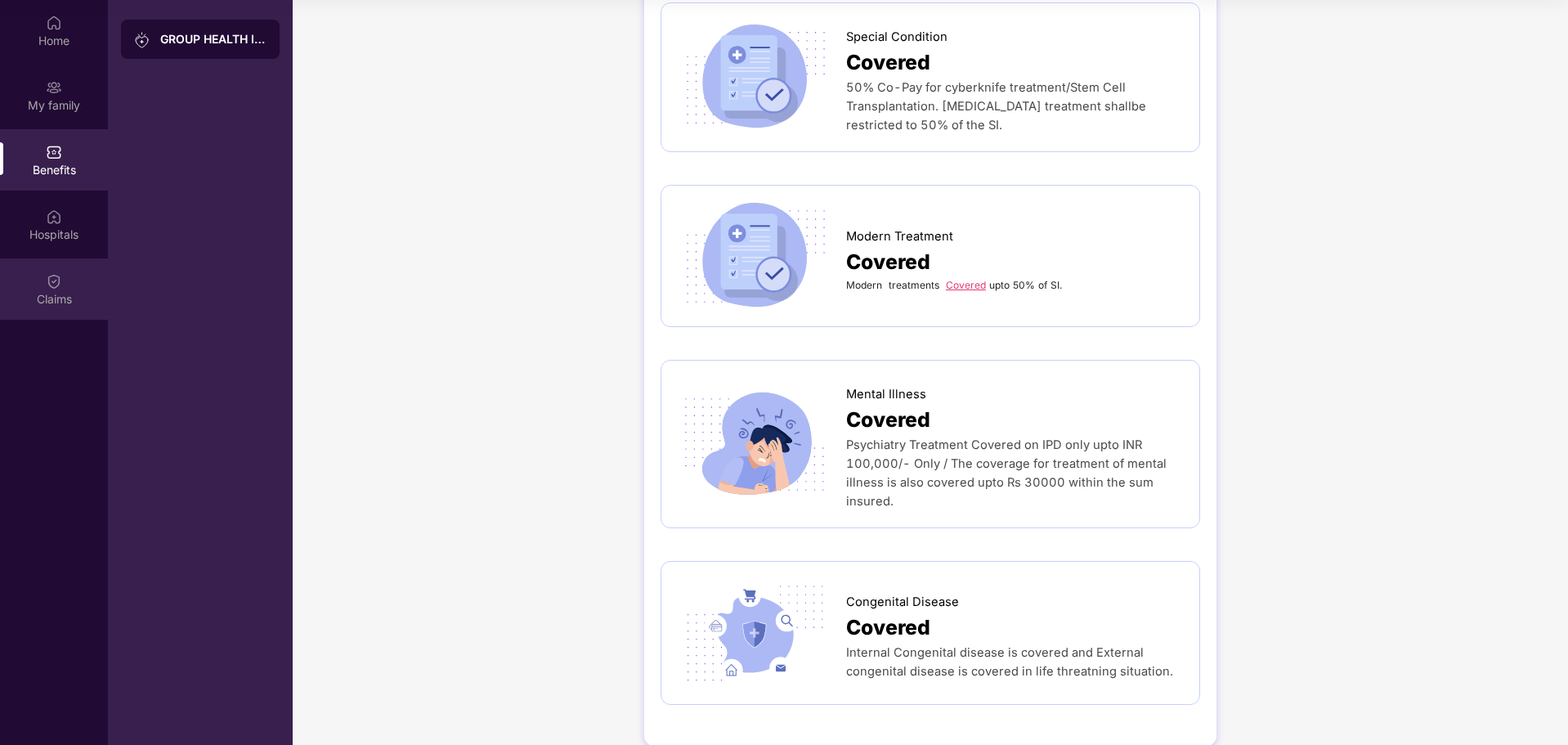
click at [49, 297] on div "Claims" at bounding box center [54, 299] width 108 height 17
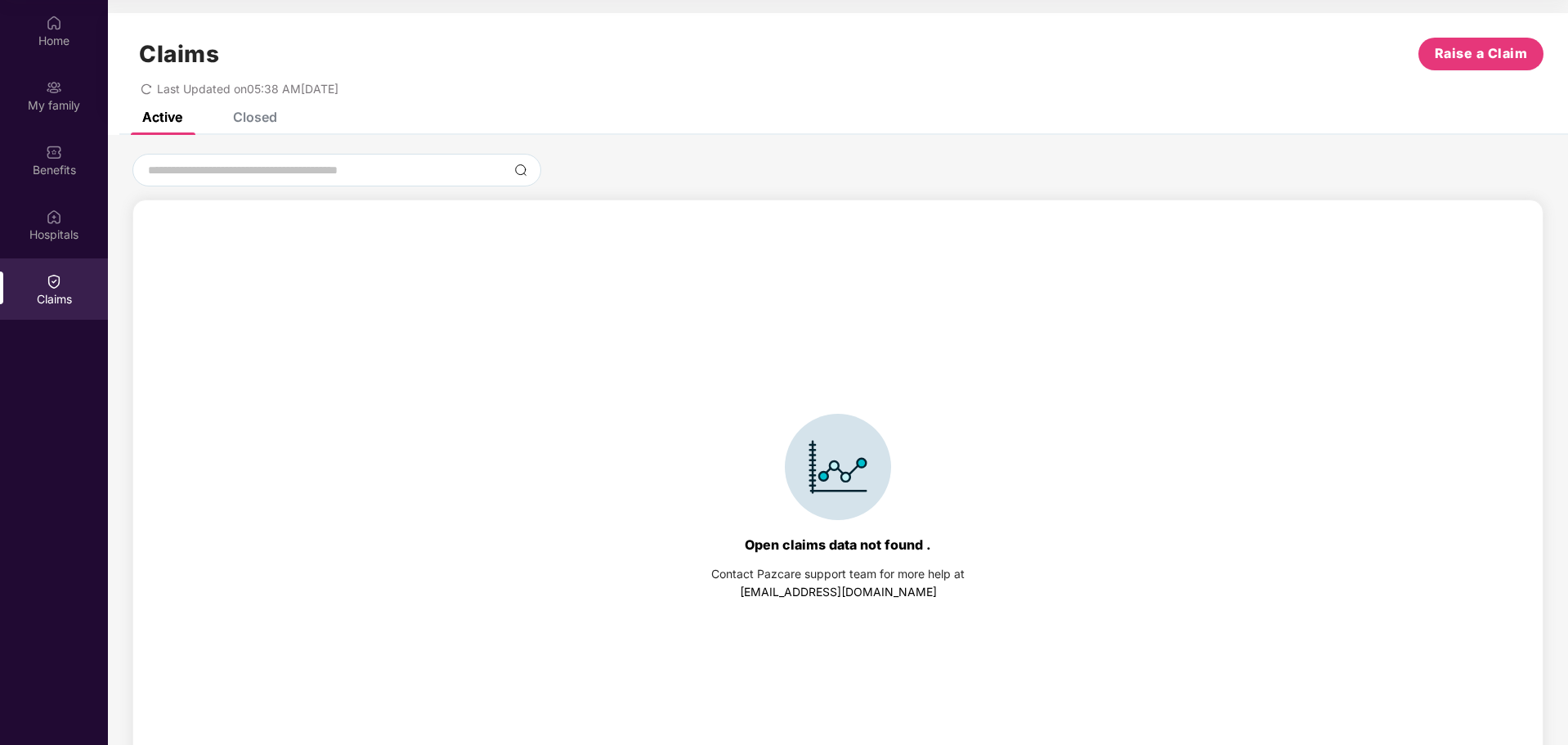
click at [284, 117] on div "Active Closed" at bounding box center [838, 124] width 1460 height 23
click at [275, 118] on div "Closed" at bounding box center [255, 117] width 44 height 17
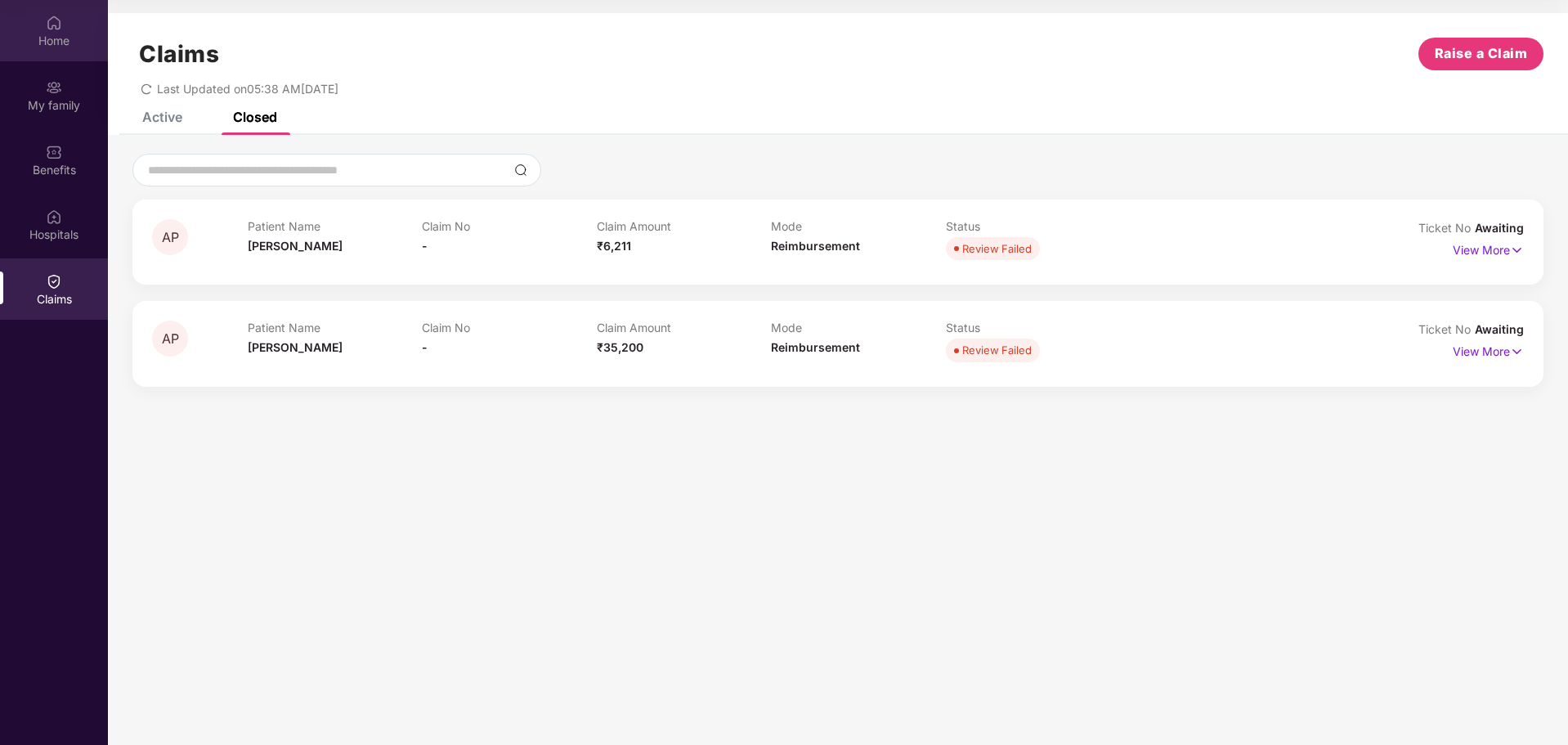
click at [56, 38] on div "Home" at bounding box center [54, 41] width 108 height 17
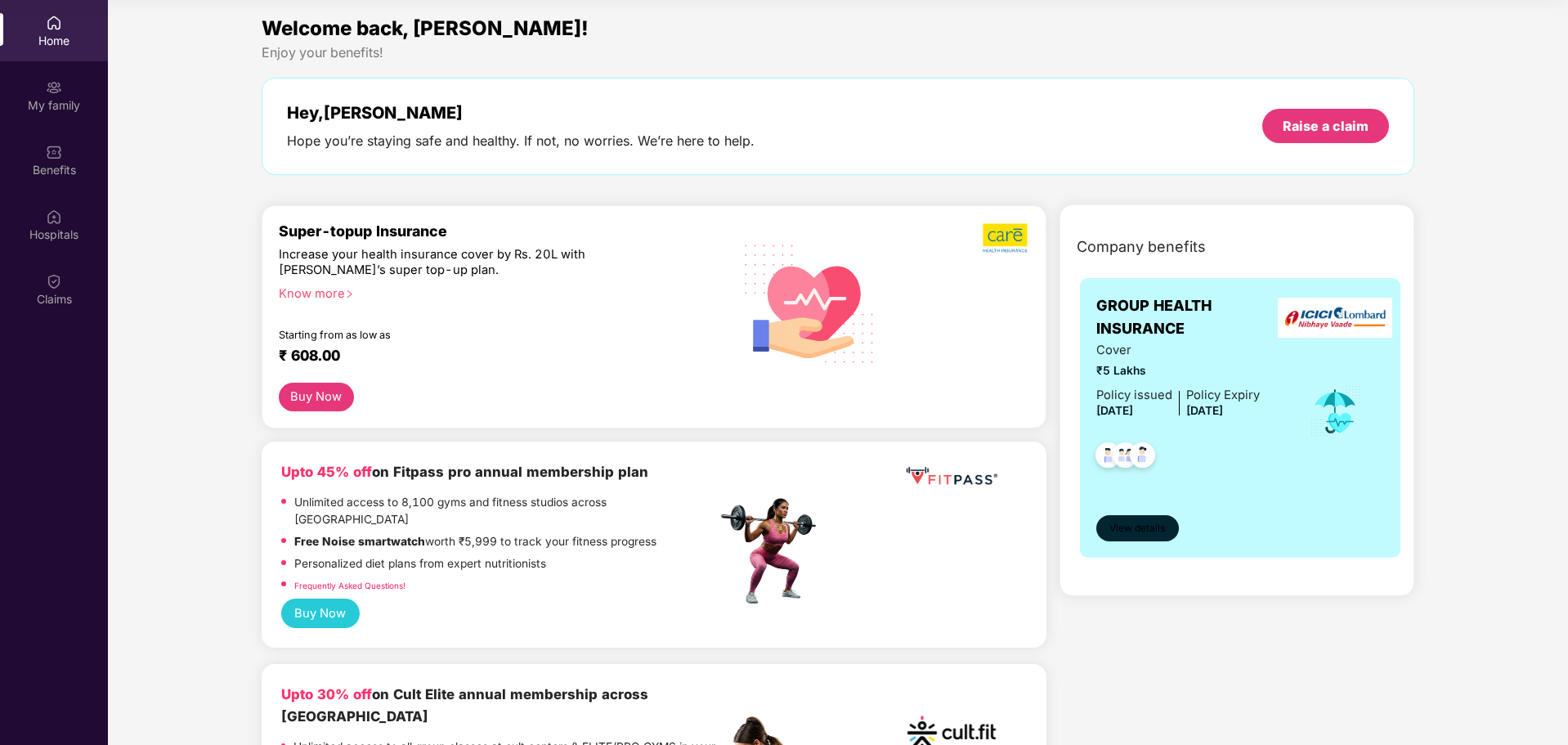
click at [1116, 526] on span "View details" at bounding box center [1137, 529] width 56 height 16
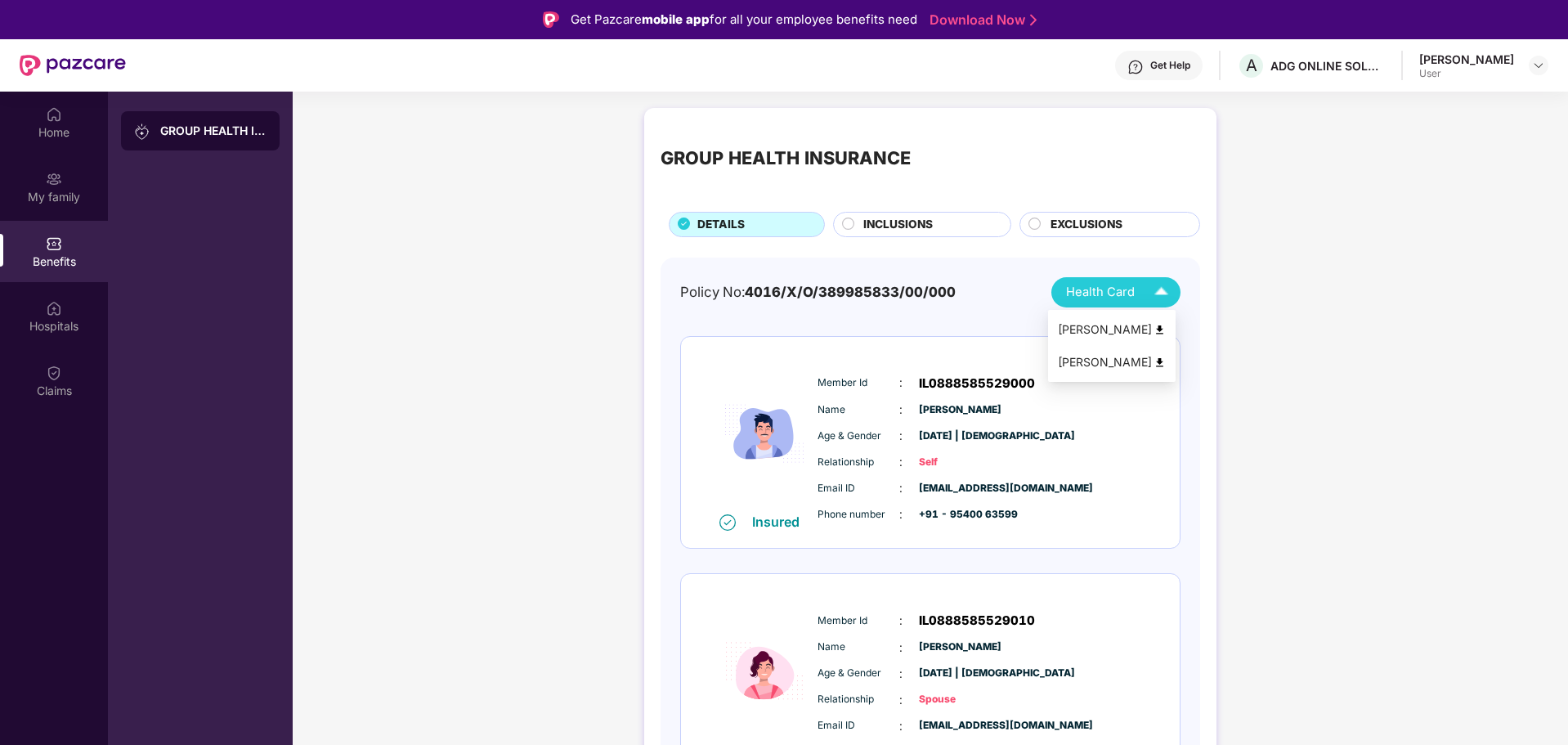
click at [1096, 299] on span "Health Card" at bounding box center [1100, 292] width 69 height 19
click at [895, 229] on span "INCLUSIONS" at bounding box center [898, 225] width 70 height 18
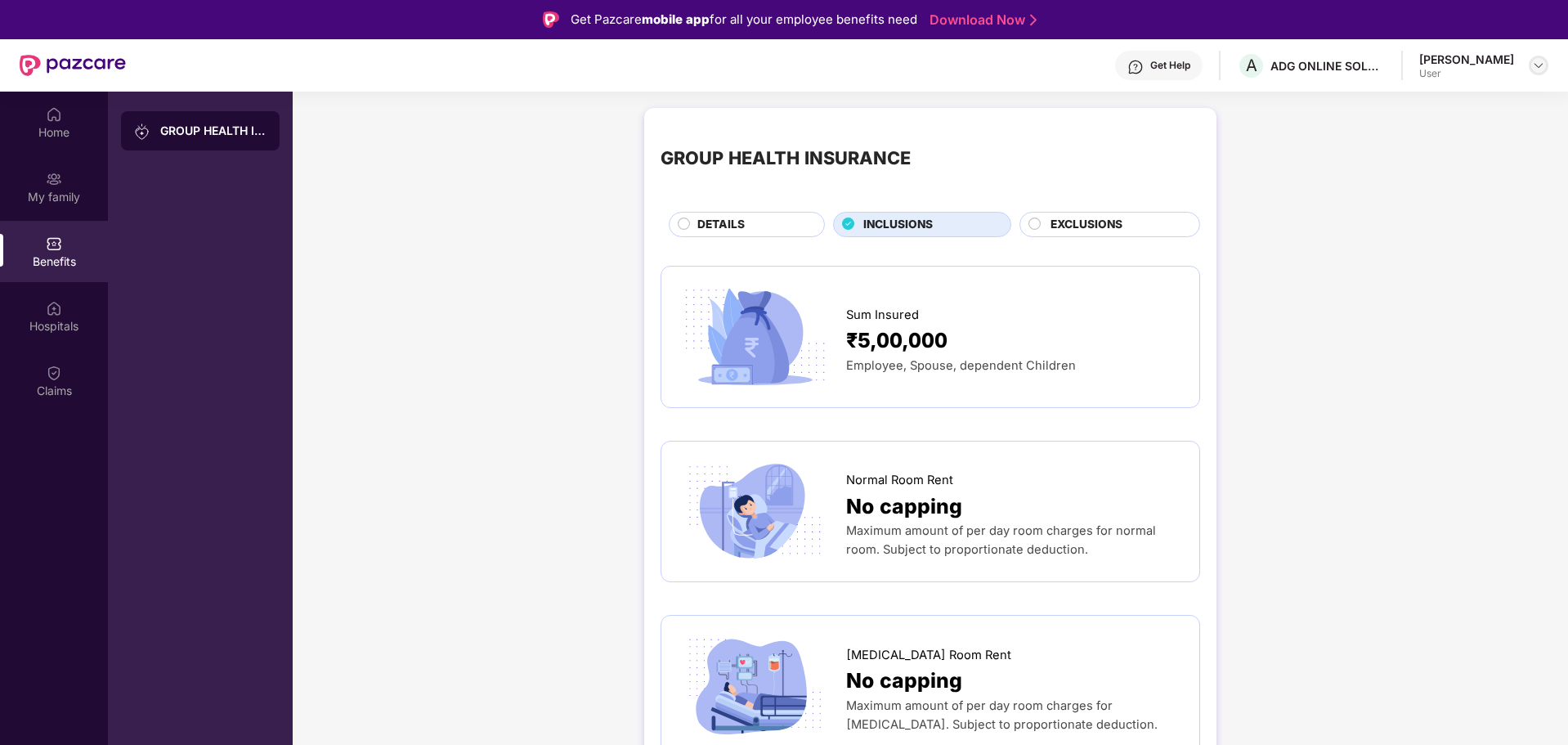
click at [1539, 69] on img at bounding box center [1538, 65] width 13 height 13
click at [1399, 112] on div "Logout" at bounding box center [1462, 104] width 212 height 32
